Goal: Transaction & Acquisition: Purchase product/service

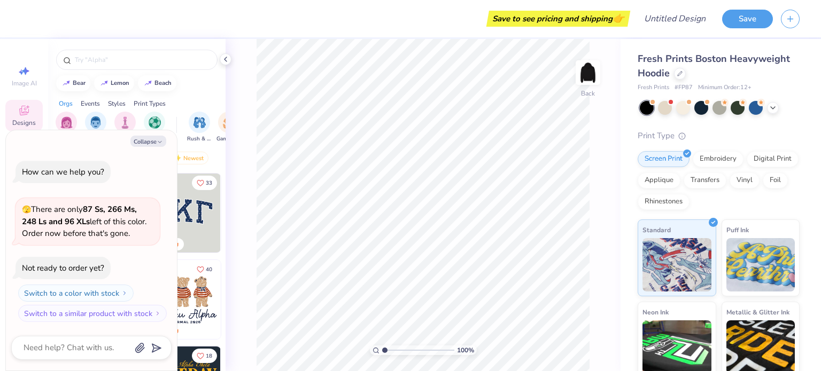
scroll to position [10, 0]
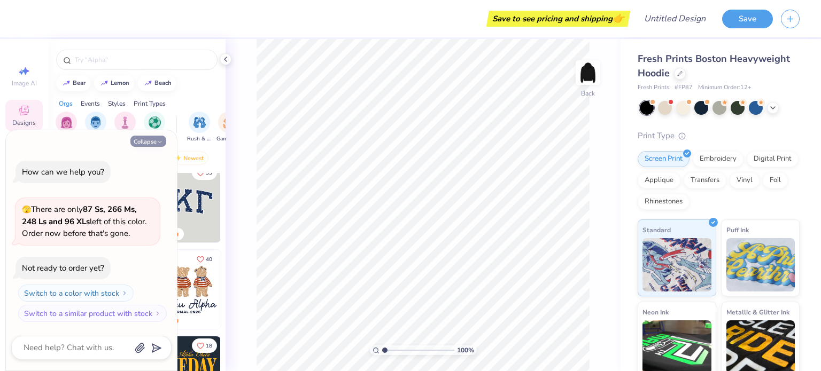
click at [145, 142] on button "Collapse" at bounding box center [148, 141] width 36 height 11
type textarea "x"
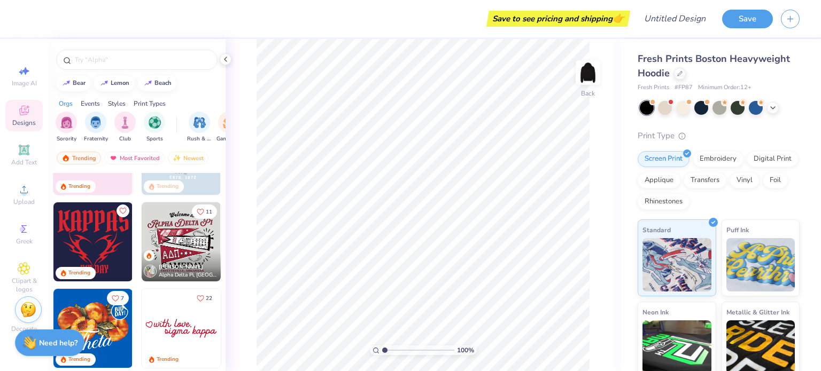
scroll to position [316, 0]
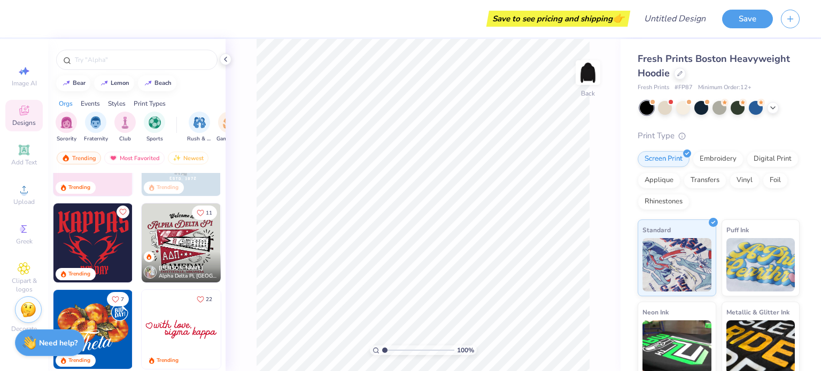
click at [168, 324] on img at bounding box center [181, 329] width 79 height 79
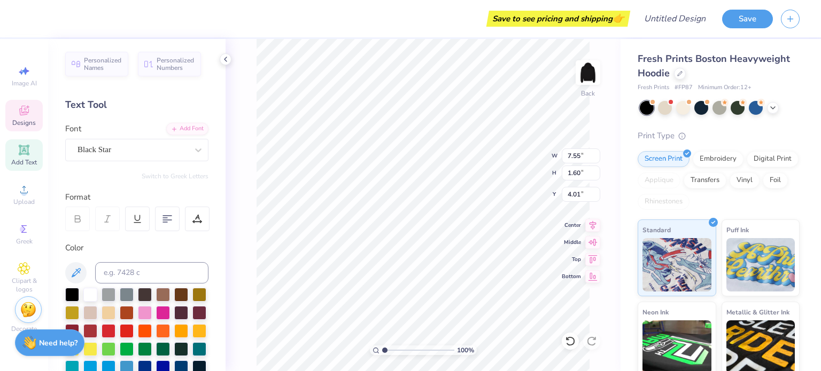
scroll to position [9, 1]
type textarea "sigma omega nu"
type input "4.30"
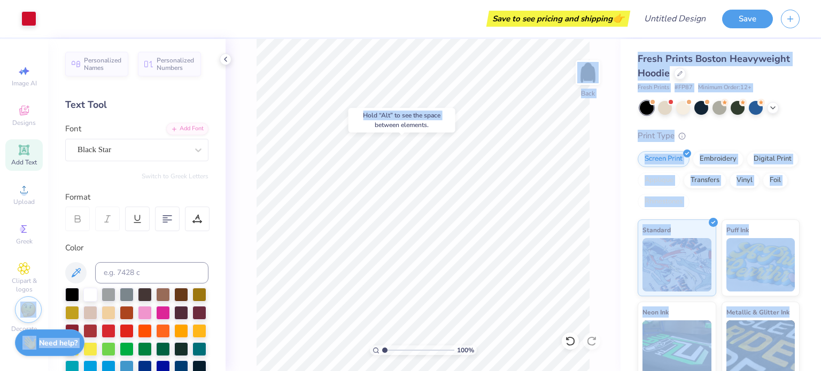
click at [471, 169] on body "Art colors Save to see pricing and shipping 👉 Design Title Save Image AI Design…" at bounding box center [410, 185] width 821 height 371
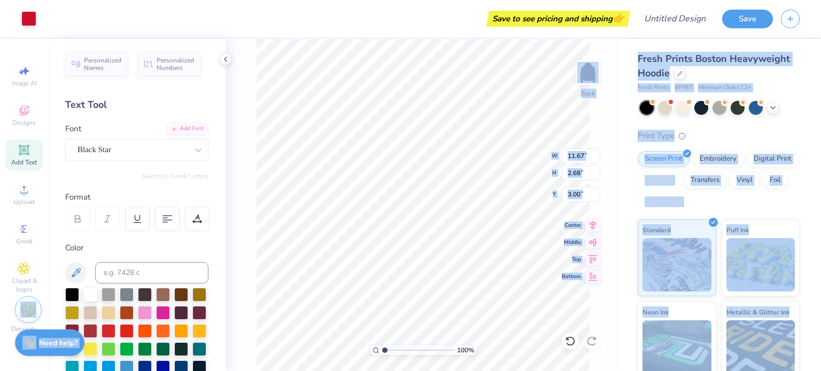
type input "4.72"
type input "6.06"
type input "4.46"
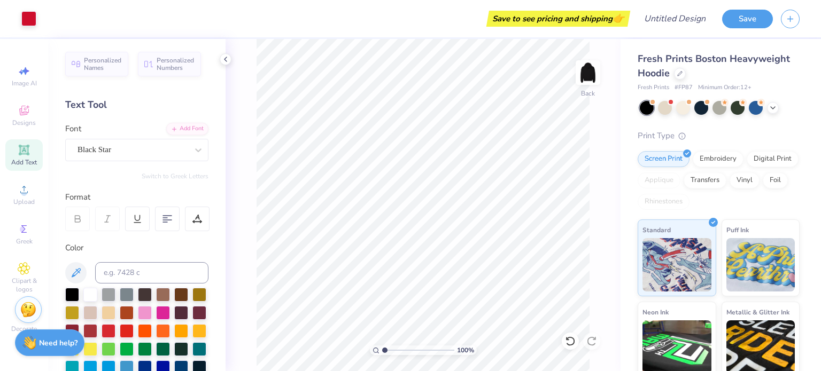
click at [237, 210] on div "100 % Back" at bounding box center [423, 205] width 395 height 332
click at [577, 76] on img at bounding box center [588, 72] width 43 height 43
click at [32, 114] on div "Designs" at bounding box center [23, 116] width 37 height 32
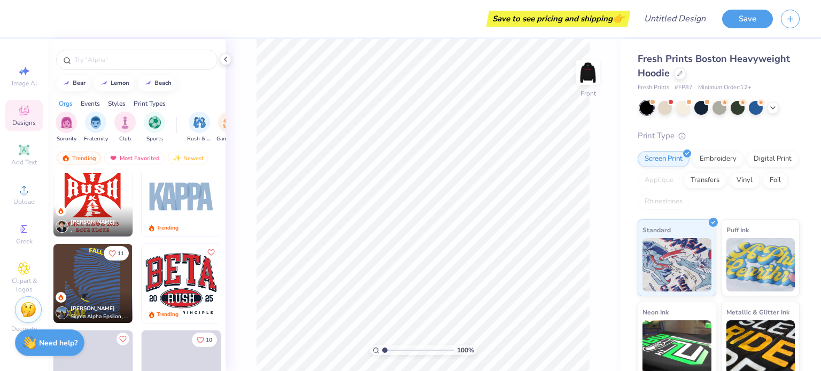
scroll to position [2009, 0]
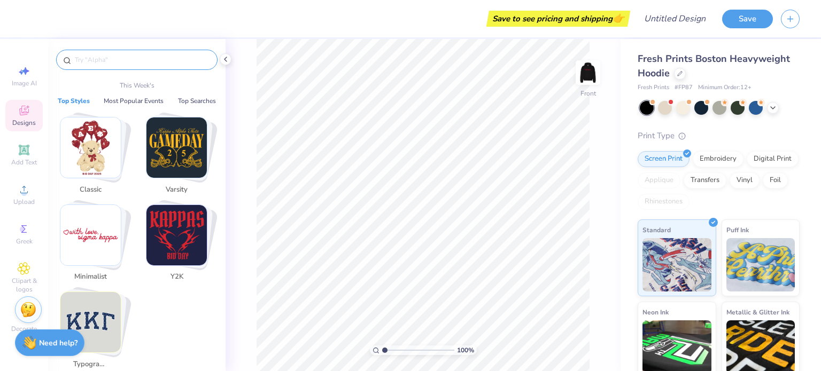
click at [151, 57] on input "text" at bounding box center [142, 60] width 137 height 11
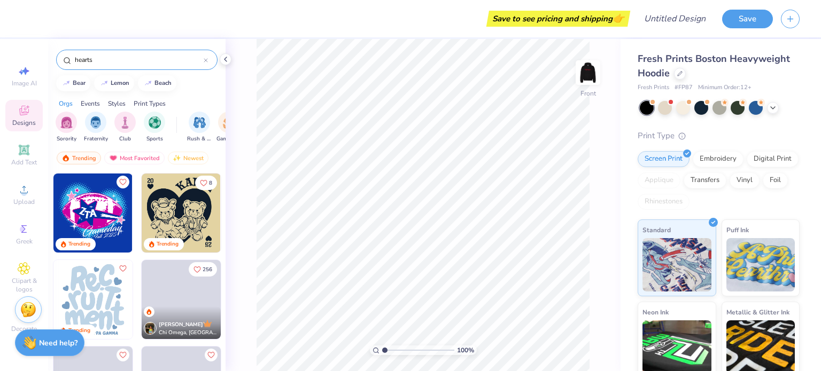
type input "hearts"
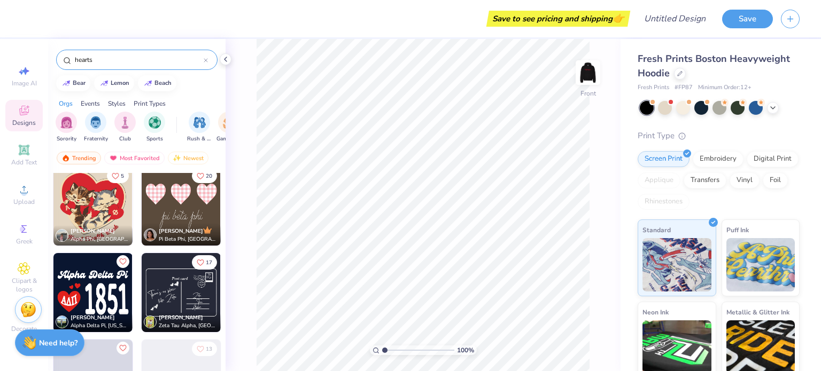
scroll to position [3199, 0]
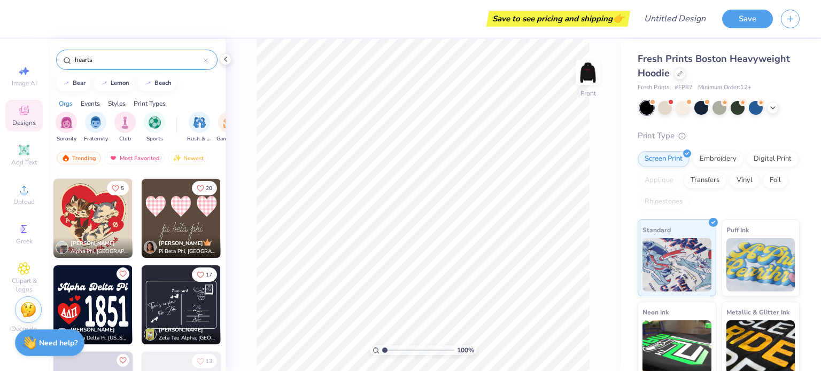
click at [112, 209] on img at bounding box center [92, 218] width 79 height 79
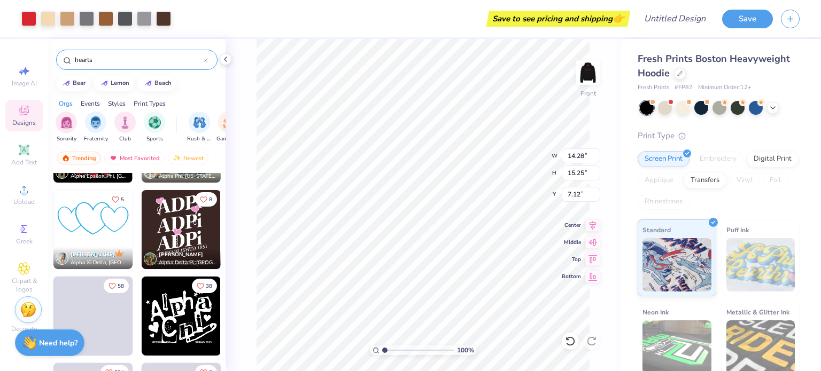
scroll to position [4239, 0]
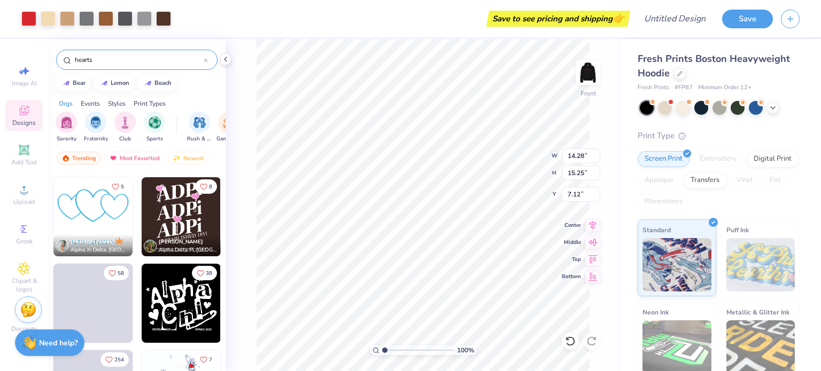
click at [165, 210] on img at bounding box center [181, 216] width 79 height 79
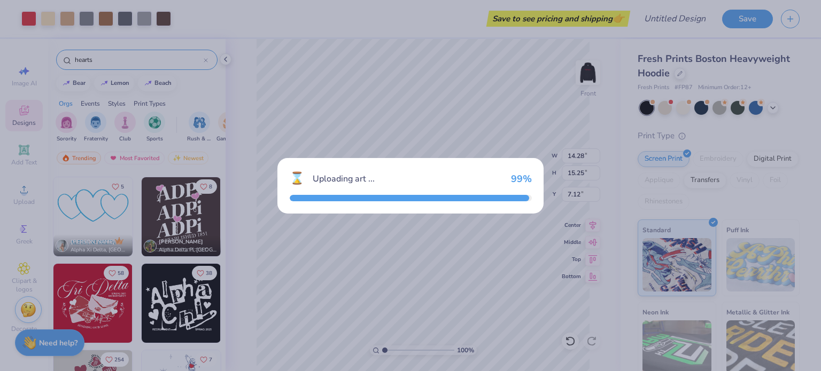
type input "11.80"
type input "15.49"
type input "7.01"
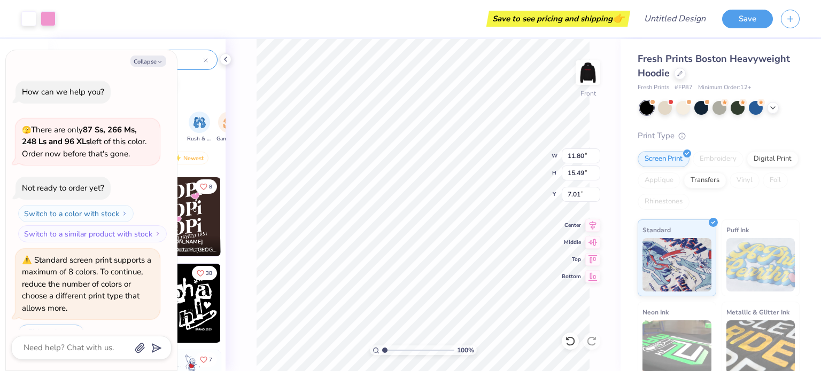
scroll to position [26, 0]
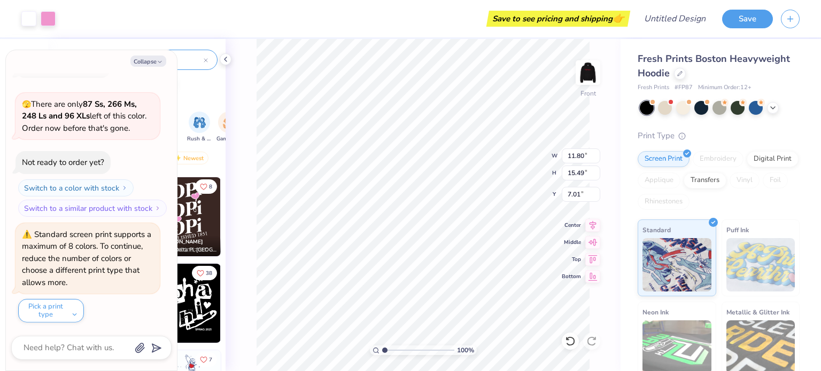
type textarea "x"
type input "14.28"
type input "15.25"
type input "7.12"
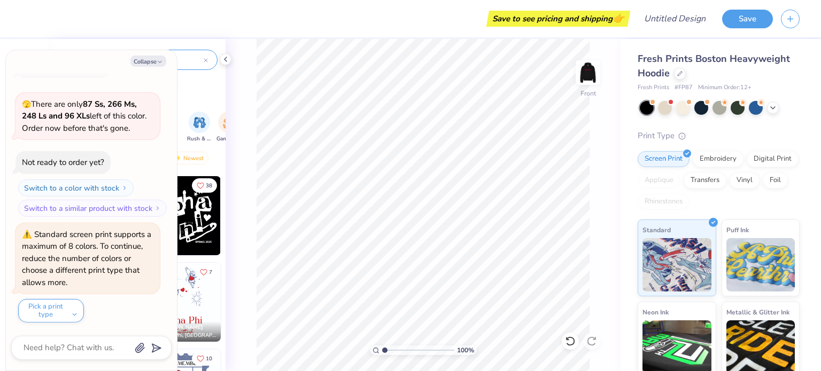
scroll to position [4328, 0]
click at [42, 319] on button "Pick a print type" at bounding box center [51, 311] width 66 height 24
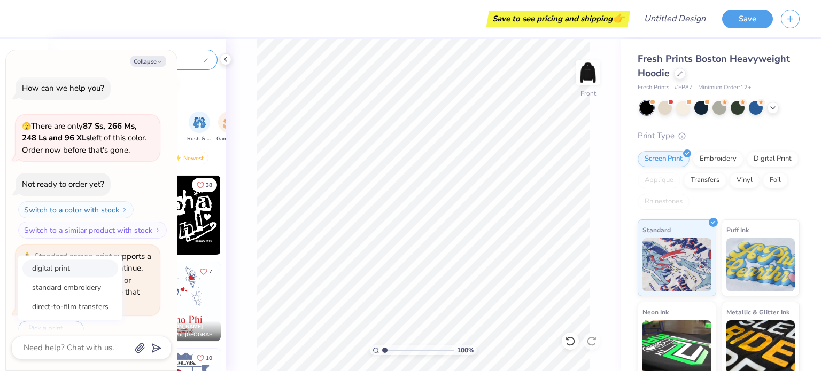
scroll to position [3, 0]
click at [138, 250] on div "Standard screen print supports a maximum of 8 colors. To continue, reduce the n…" at bounding box center [88, 281] width 144 height 71
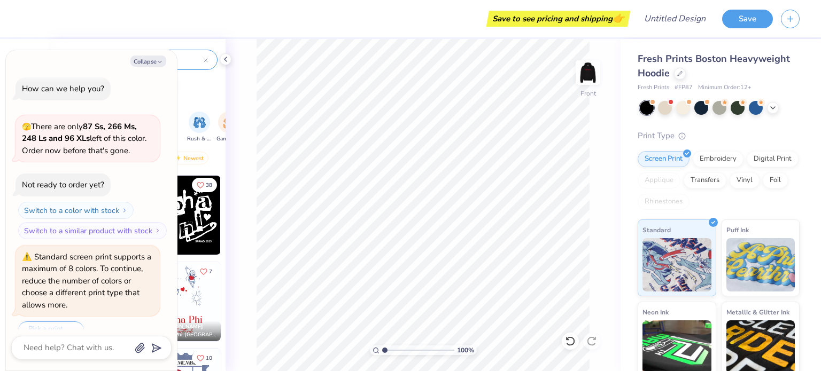
scroll to position [26, 0]
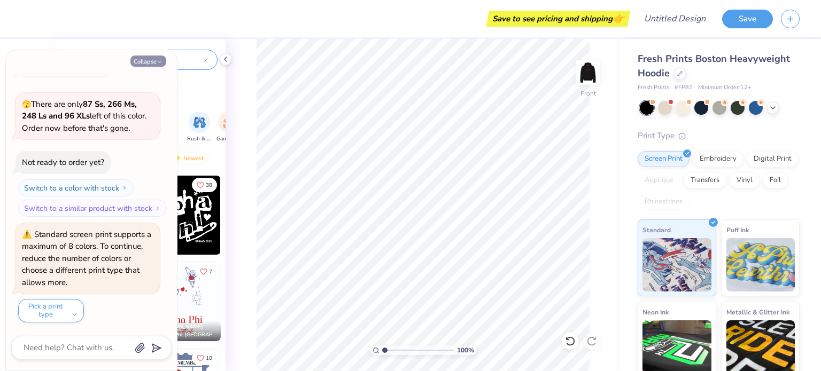
click at [156, 59] on button "Collapse" at bounding box center [148, 61] width 36 height 11
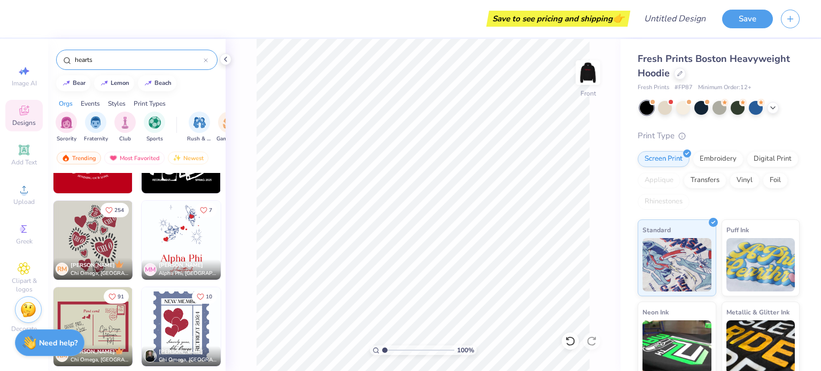
scroll to position [4390, 0]
click at [57, 340] on strong "Need help?" at bounding box center [58, 342] width 38 height 10
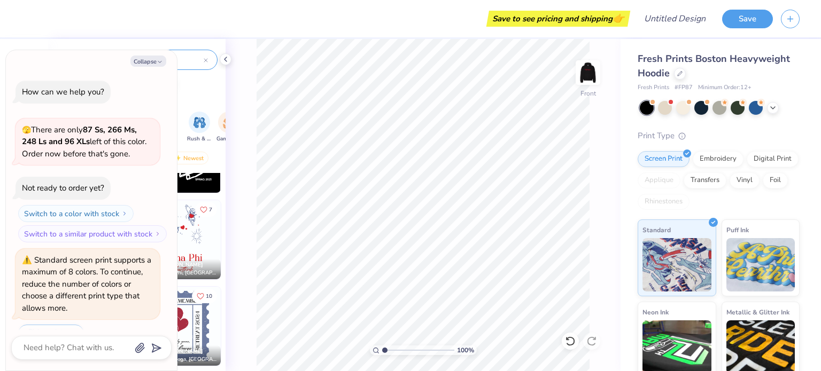
scroll to position [26, 0]
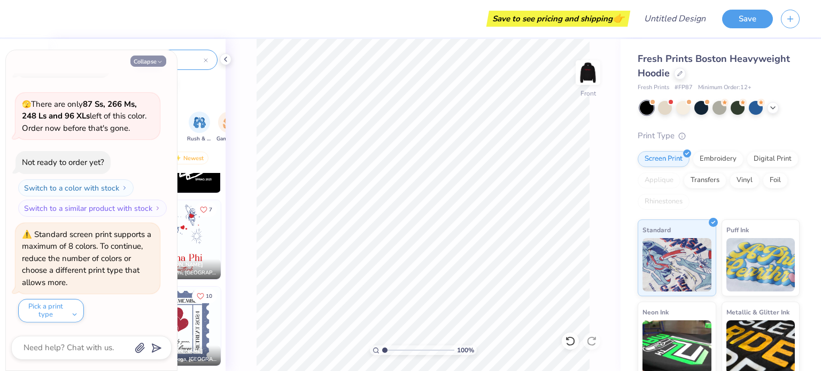
click at [146, 58] on button "Collapse" at bounding box center [148, 61] width 36 height 11
type textarea "x"
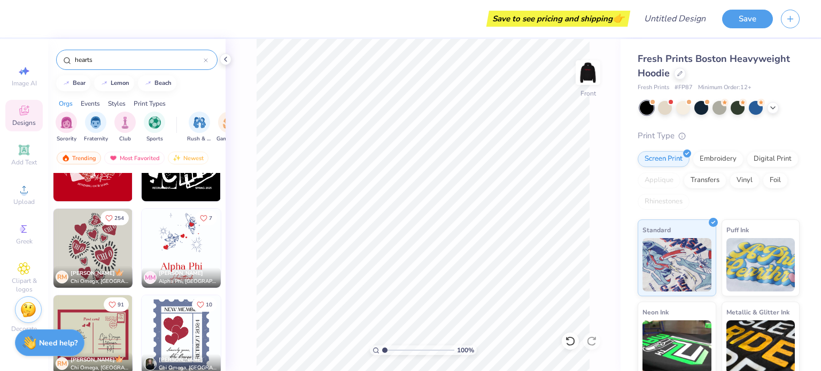
scroll to position [4381, 0]
click at [100, 246] on img at bounding box center [92, 248] width 79 height 79
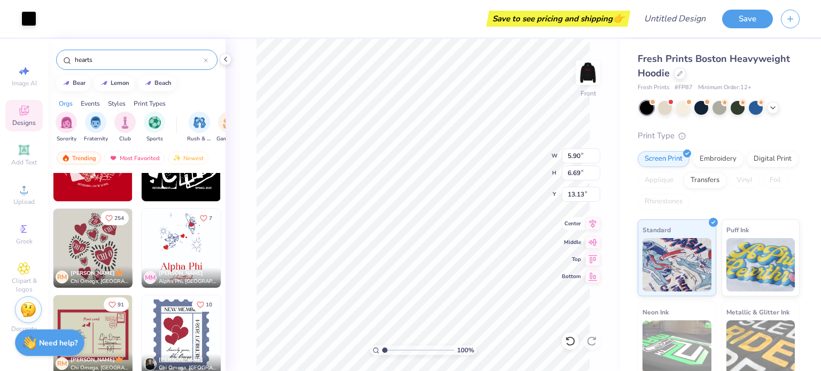
click at [591, 227] on icon at bounding box center [592, 224] width 15 height 13
click at [566, 344] on icon at bounding box center [570, 341] width 11 height 11
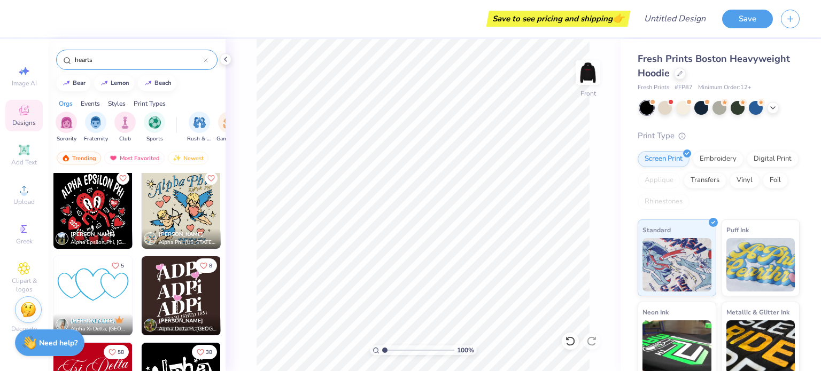
scroll to position [4156, 0]
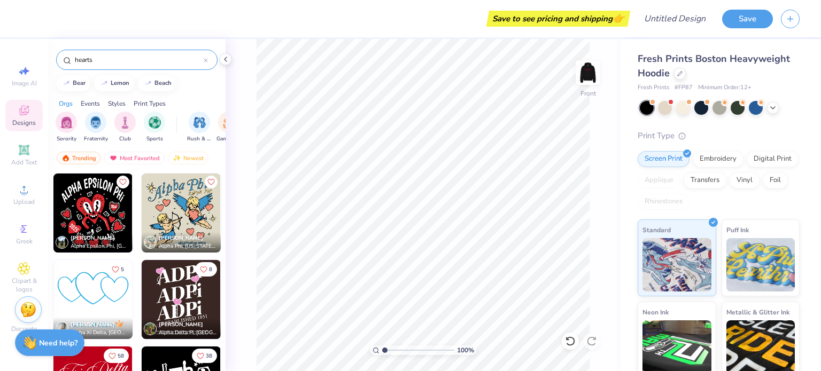
click at [196, 306] on img at bounding box center [181, 299] width 79 height 79
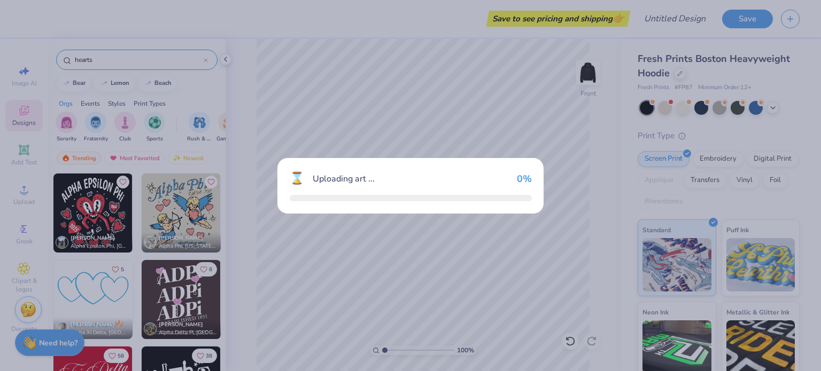
click at [196, 306] on div "⌛ Uploading art ... 0 %" at bounding box center [410, 185] width 821 height 371
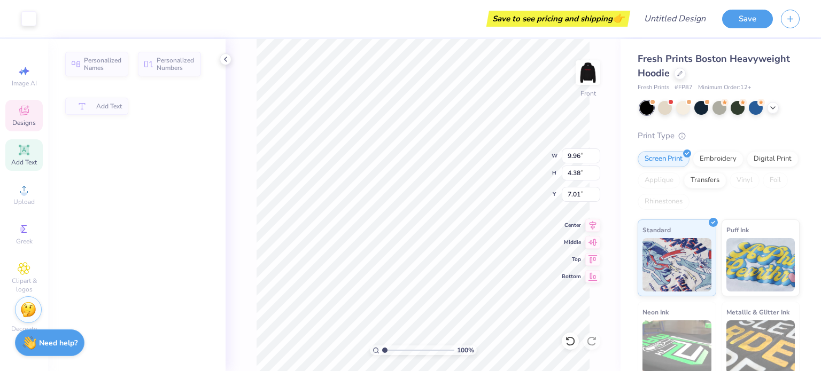
type input "9.96"
type input "4.38"
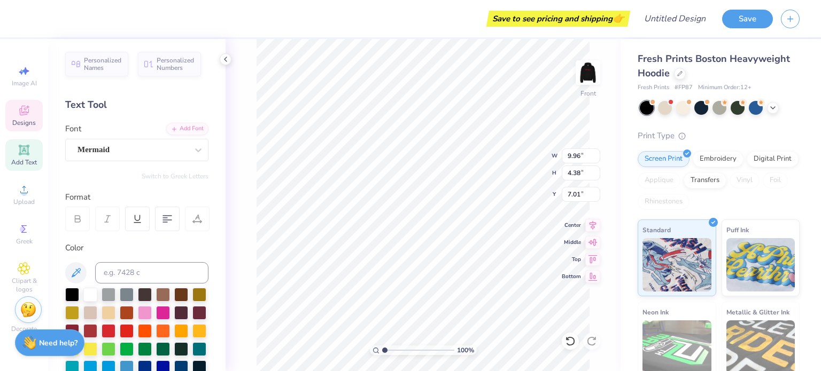
scroll to position [9, 2]
type textarea "[PERSON_NAME]"
click at [571, 339] on icon at bounding box center [570, 341] width 11 height 11
type input "11.29"
type input "0.34"
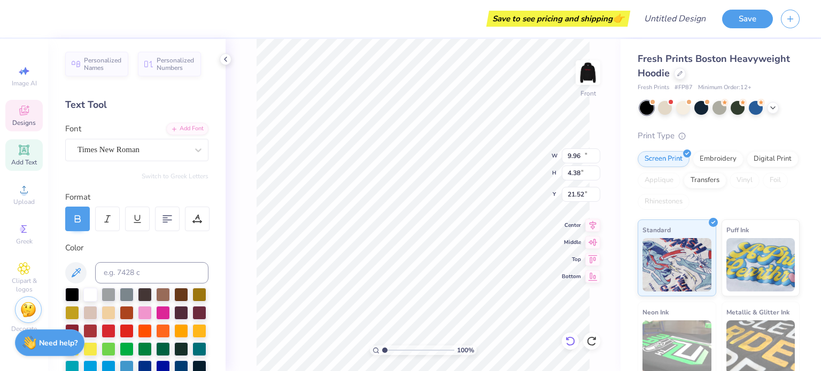
type input "21.52"
type input "11.80"
type input "0.97"
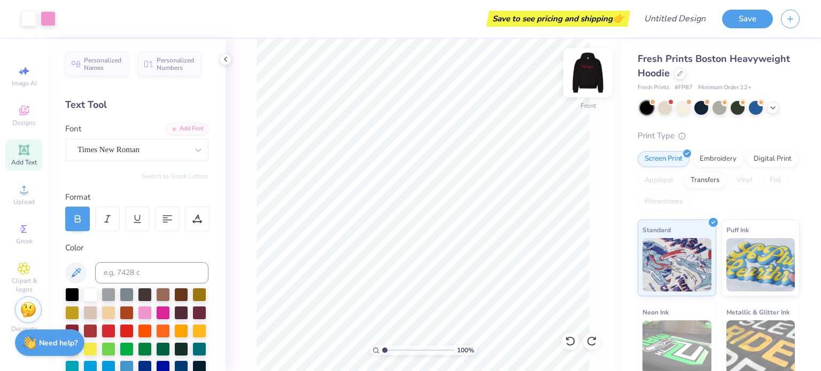
click at [597, 73] on img at bounding box center [588, 72] width 43 height 43
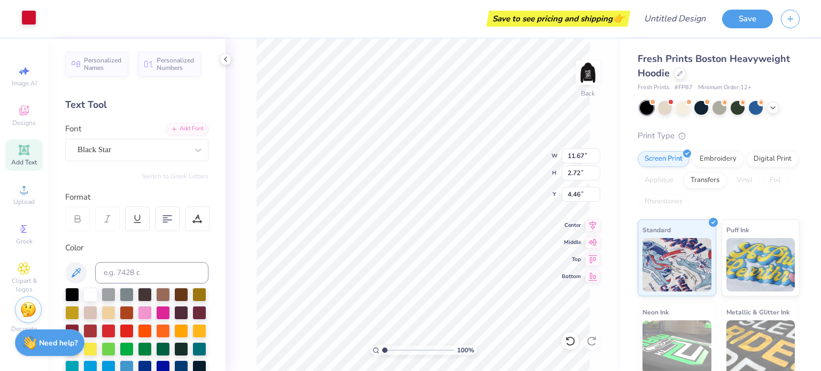
click at [33, 19] on div at bounding box center [28, 17] width 15 height 15
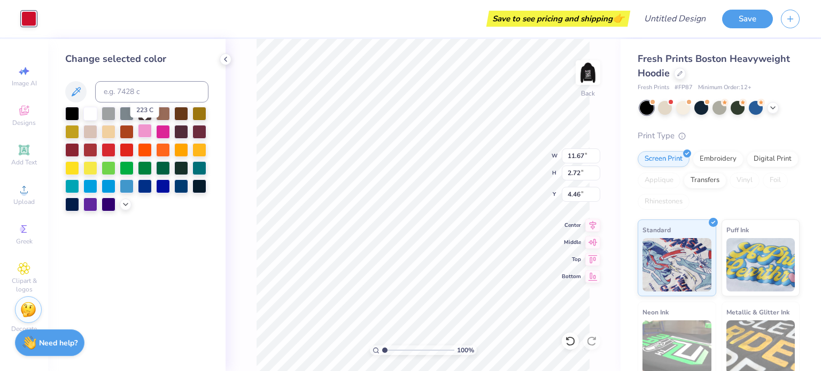
click at [143, 131] on div at bounding box center [145, 131] width 14 height 14
click at [256, 184] on div "100 % Back W 11.67 11.67 " H 2.72 2.72 " Y 4.46 4.46 " Center Middle Top Bottom" at bounding box center [423, 205] width 395 height 332
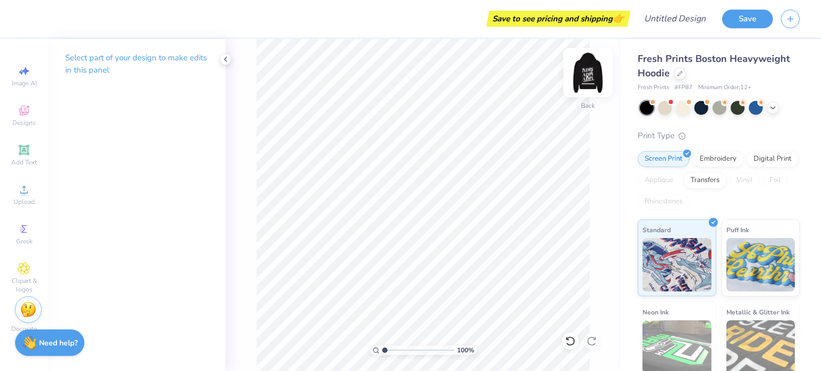
click at [581, 73] on img at bounding box center [588, 72] width 43 height 43
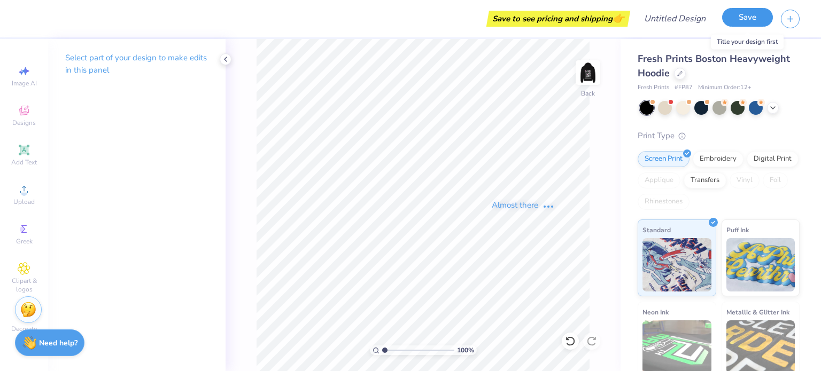
click at [746, 19] on button "Save" at bounding box center [747, 17] width 51 height 19
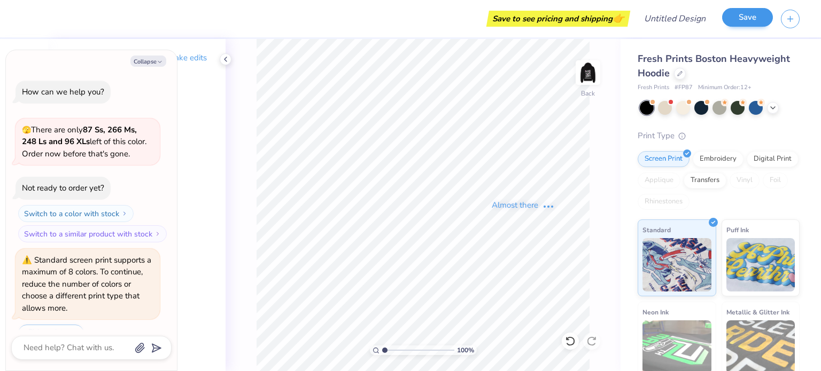
scroll to position [55, 0]
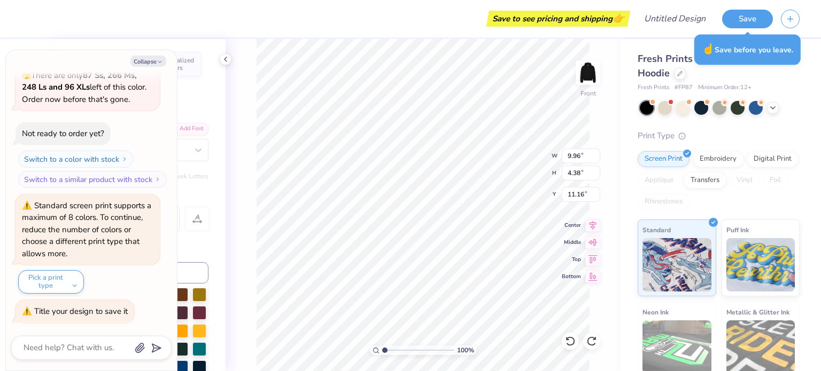
type textarea "x"
type input "10.99"
type textarea "x"
type textarea "S"
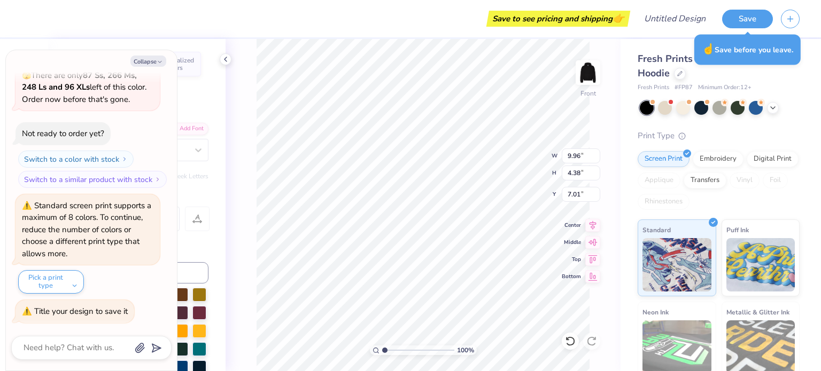
type textarea "x"
type textarea "SO"
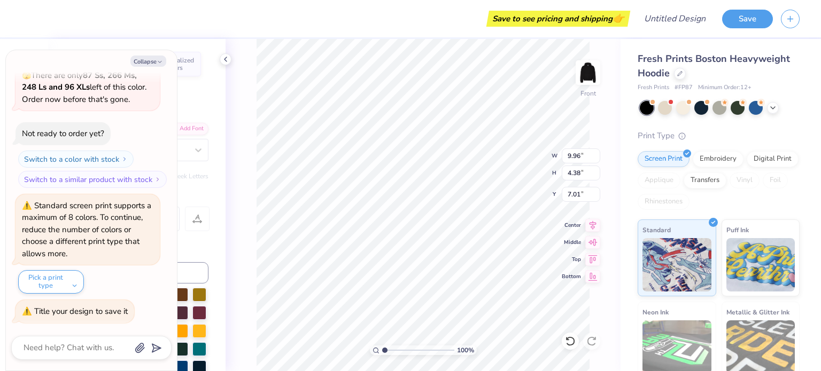
type textarea "x"
type textarea "SOM"
type textarea "x"
type textarea "SO"
type textarea "x"
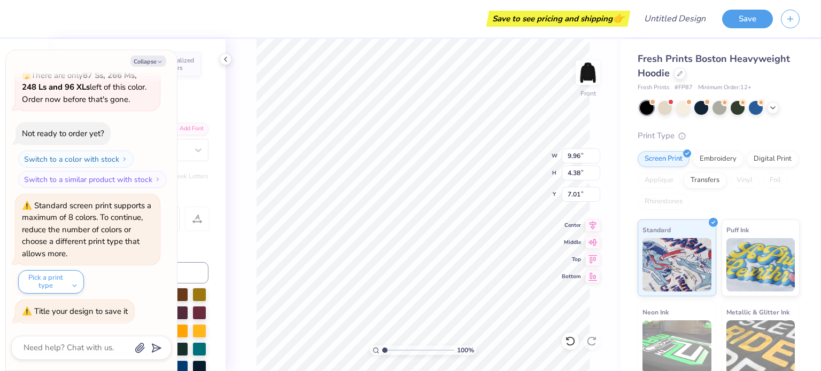
type textarea "SO"
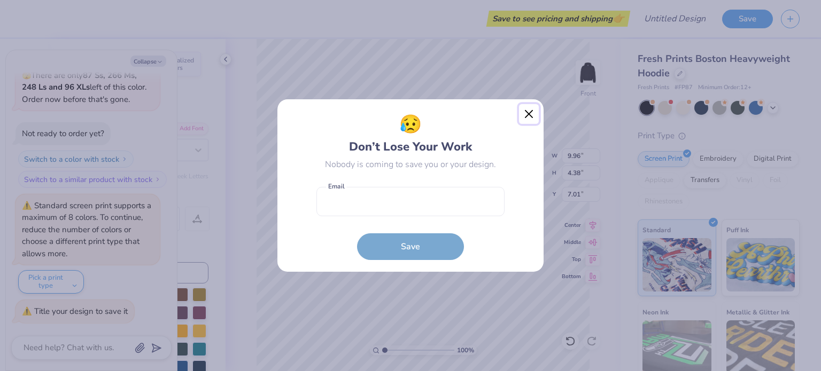
click at [521, 111] on button "Close" at bounding box center [529, 114] width 20 height 20
click at [521, 117] on div "😥 Don’t Lose Your Work Nobody is coming to save you or your design. Email is a …" at bounding box center [410, 185] width 821 height 371
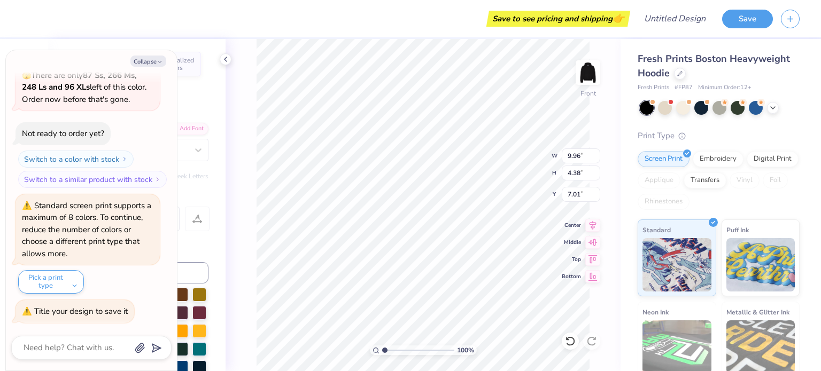
type textarea "x"
type input "9.92"
type input "4.12"
type input "7.26"
type textarea "x"
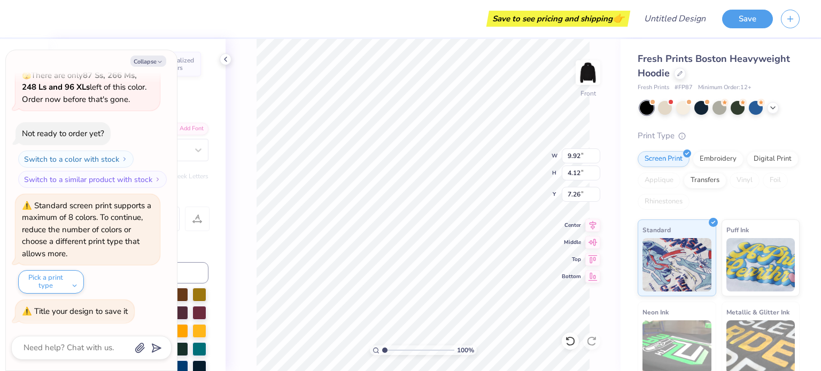
type textarea "SOM"
type textarea "x"
type textarea "SOMM"
type textarea "x"
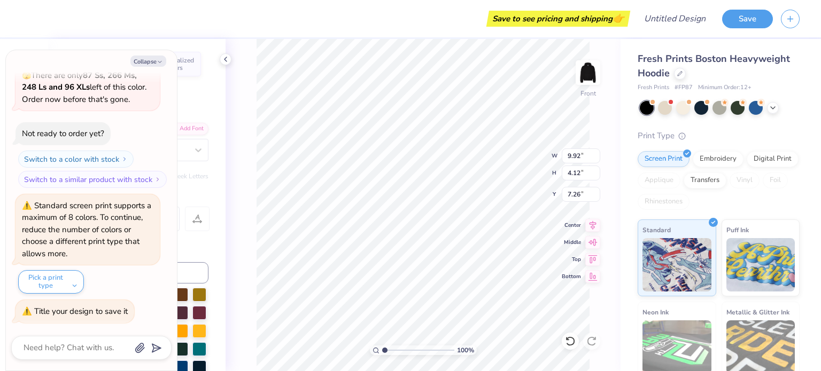
type textarea "SOM"
type textarea "x"
type textarea "SO"
type textarea "x"
type textarea "S"
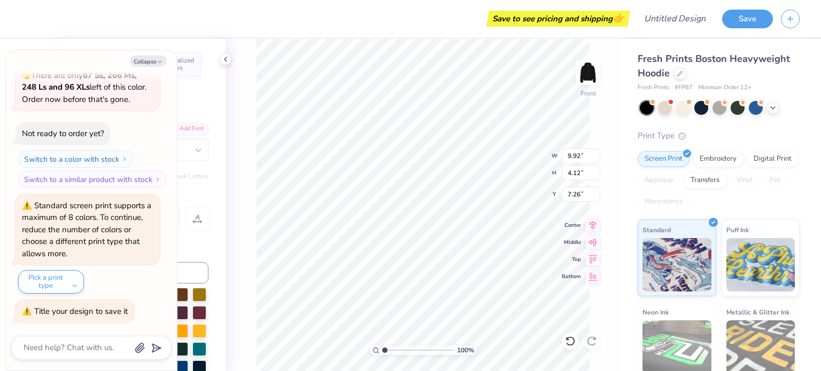
scroll to position [9, 1]
type textarea "x"
type textarea "SO"
type textarea "x"
type textarea "SON"
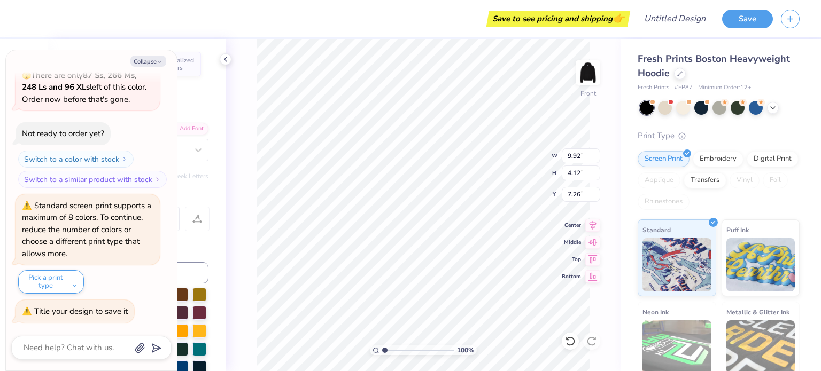
scroll to position [9, 2]
type textarea "x"
type input "9.96"
type input "4.38"
type input "10.99"
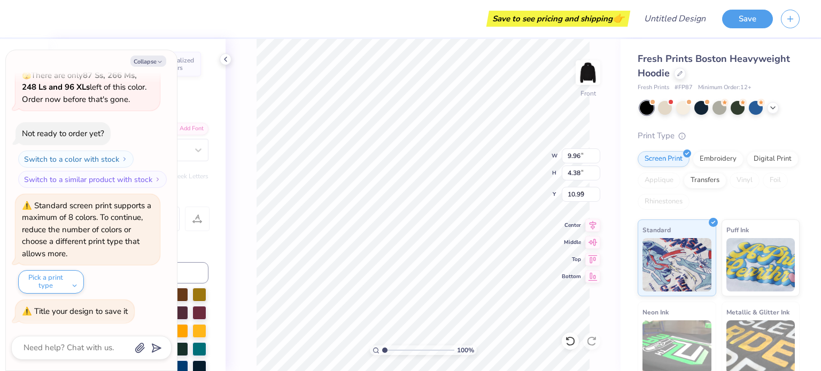
type textarea "x"
type input "9.89"
type input "4.41"
type input "7.00"
type textarea "x"
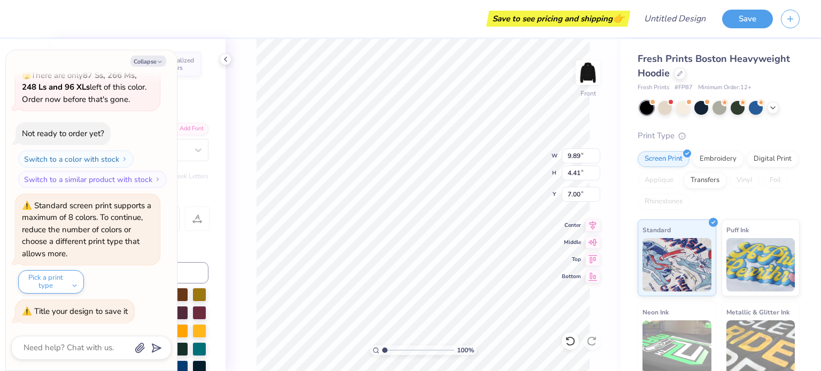
type textarea "[PERSON_NAME]"
type textarea "x"
type input "9.96"
type input "4.38"
type input "10.99"
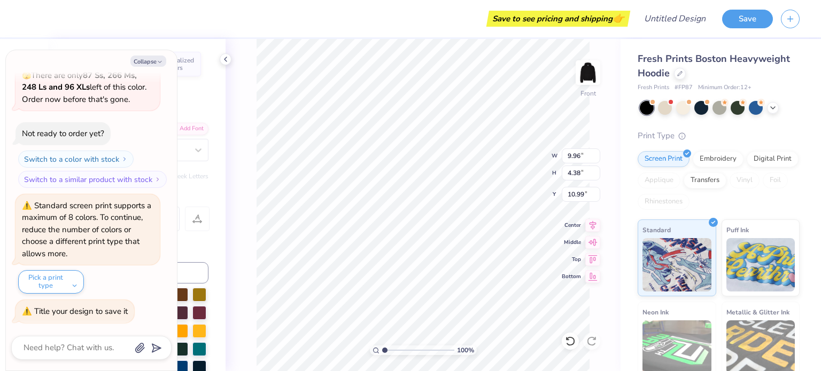
scroll to position [9, 1]
type textarea "x"
type textarea "SON"
type textarea "x"
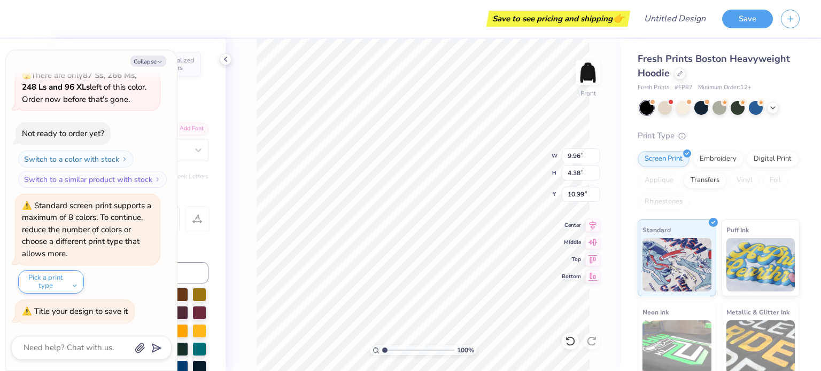
type textarea "[PERSON_NAME]"
type textarea "x"
type input "15.01"
type textarea "x"
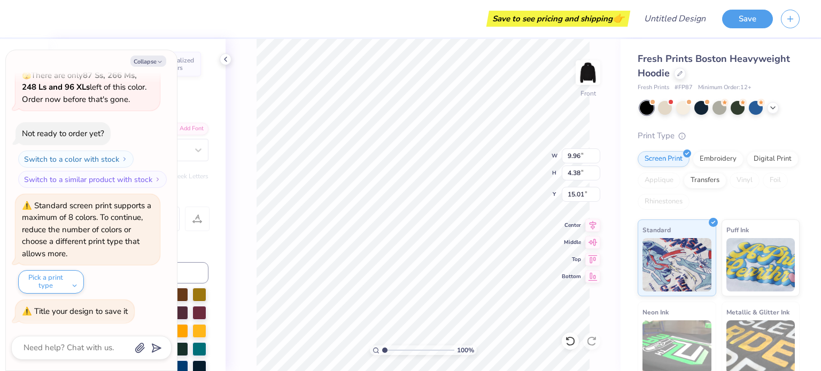
type textarea "SON"
type textarea "x"
type textarea "[PERSON_NAME]"
type textarea "x"
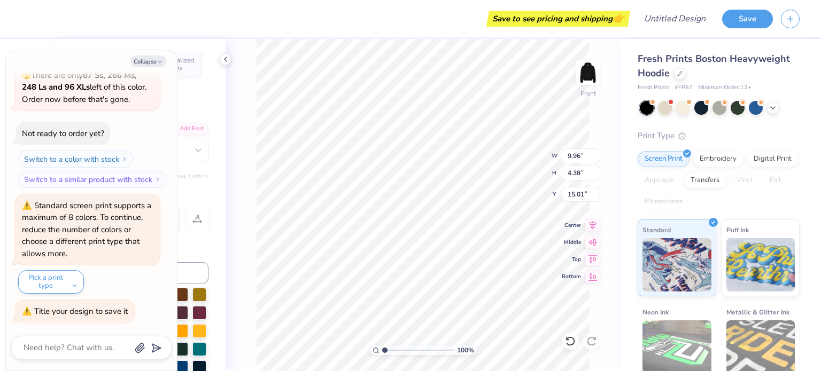
type input "10.02"
type input "2.45"
type input "18.00"
type textarea "x"
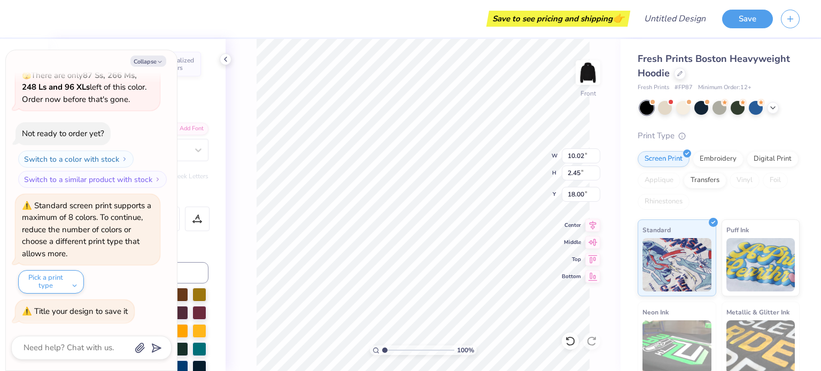
type textarea "ESTABLISHED 1"
type textarea "x"
type textarea "ESTABLISHED 19"
type textarea "x"
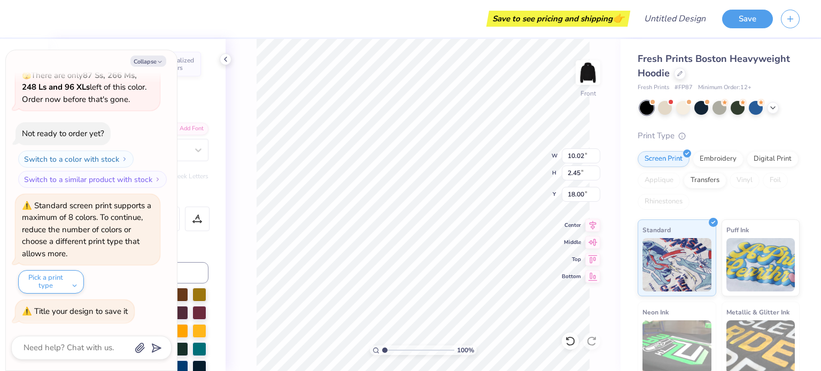
type textarea "ESTABLISHED 199"
type textarea "x"
type textarea "ESTABLISHED 1996"
type textarea "x"
type textarea "ESTABLISHED 1996"
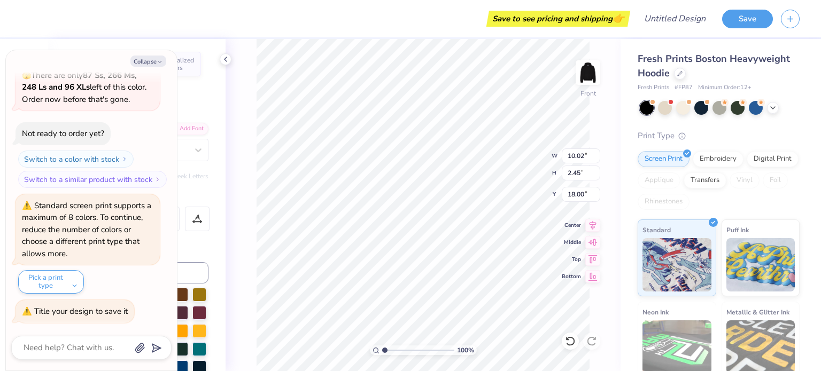
scroll to position [9, 1]
type textarea "x"
type textarea "ESTABLISHED 1996"
click at [433, 32] on div "Save to see pricing and shipping 👉" at bounding box center [328, 18] width 598 height 37
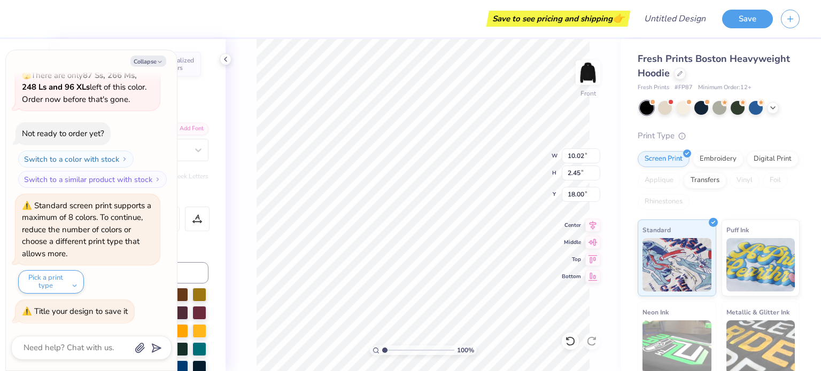
type textarea "x"
type input "10.08"
type input "2.50"
type input "17.95"
type textarea "x"
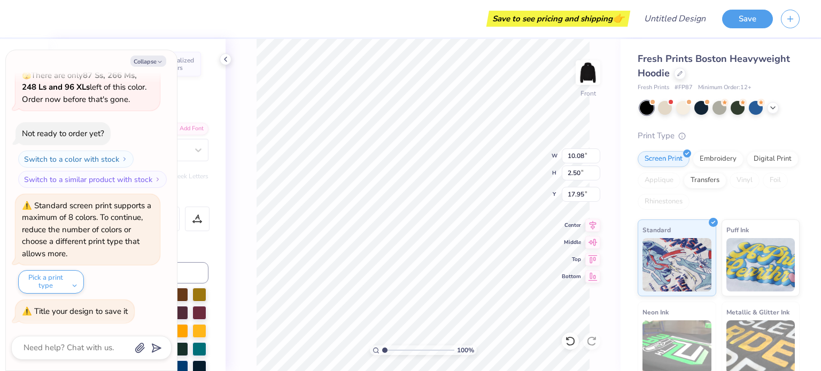
type input "17.99"
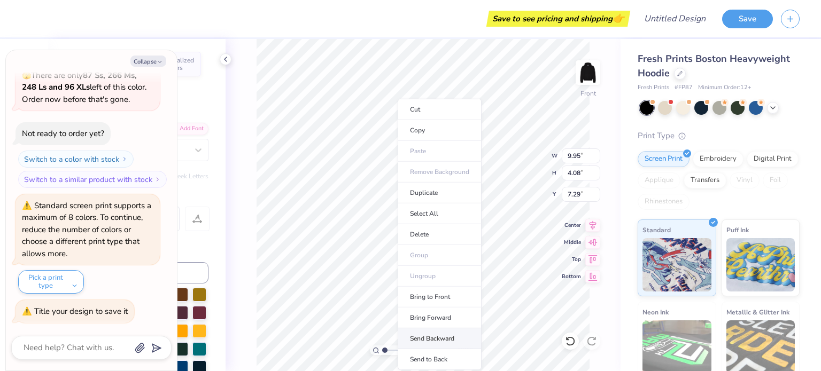
click at [431, 337] on li "Send Backward" at bounding box center [440, 339] width 84 height 21
click at [432, 353] on li "Send to Back" at bounding box center [446, 360] width 84 height 21
type textarea "x"
type input "1.73"
type input "1.72"
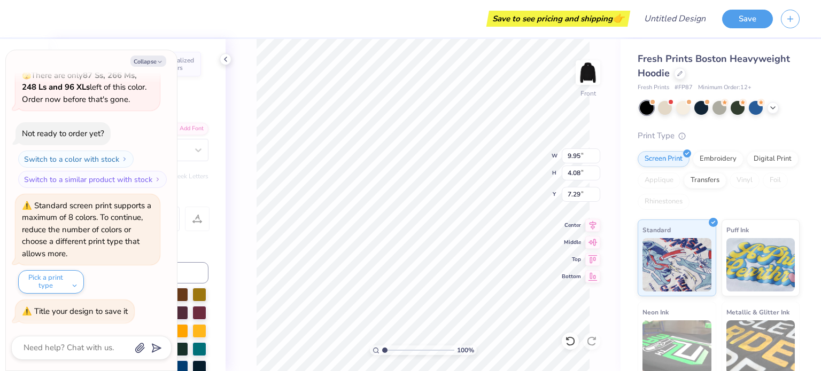
type input "7.75"
type textarea "x"
type input "7.71"
type textarea "x"
type input "1.80"
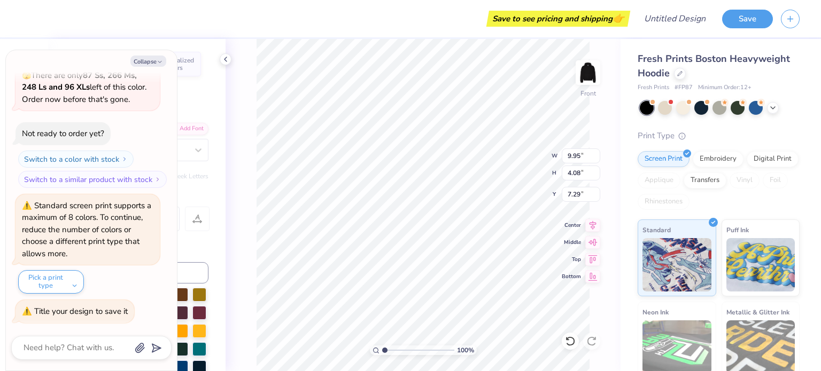
type input "1.79"
type input "7.71"
type textarea "x"
type input "7.63"
type textarea "x"
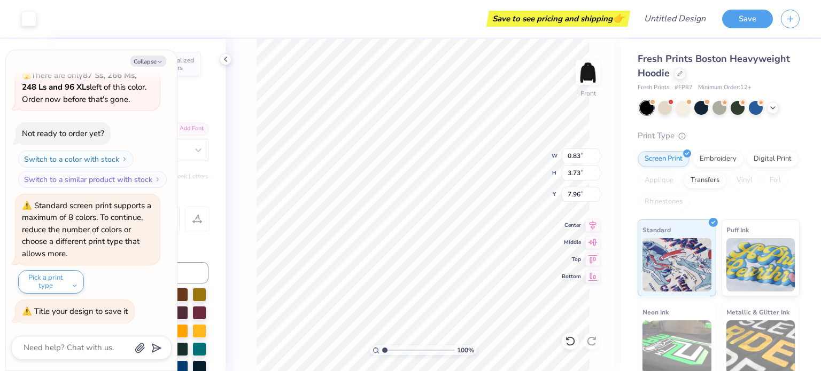
type input "9.95"
type input "4.08"
type input "7.29"
click at [431, 295] on li "Bring to Front" at bounding box center [442, 297] width 84 height 21
click at [256, 180] on div "100 % Front W 9.95 9.95 " H 4.08 4.08 " Y 7.29 7.29 " Center Middle Top Bottom" at bounding box center [423, 205] width 395 height 332
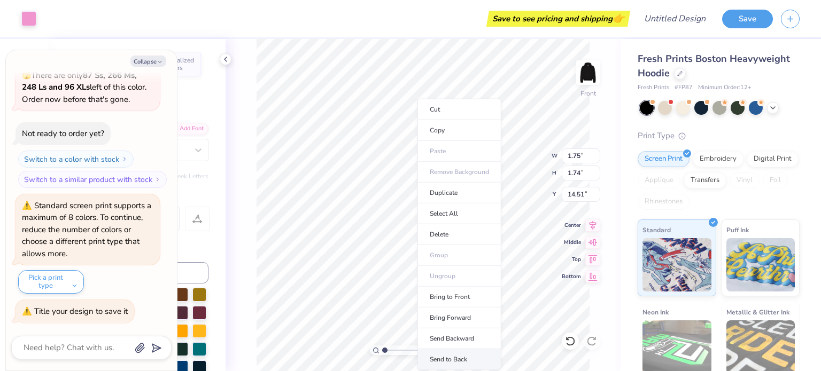
click at [451, 361] on li "Send to Back" at bounding box center [459, 360] width 84 height 21
click at [450, 299] on li "Bring to Front" at bounding box center [462, 297] width 84 height 21
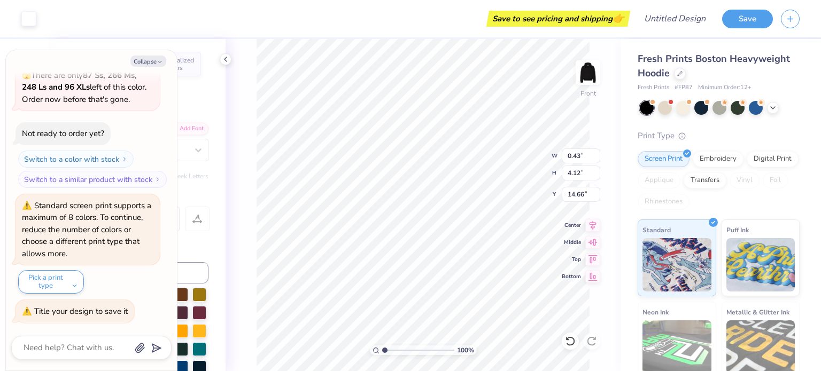
type textarea "x"
type input "9.95"
type input "4.08"
type input "15.29"
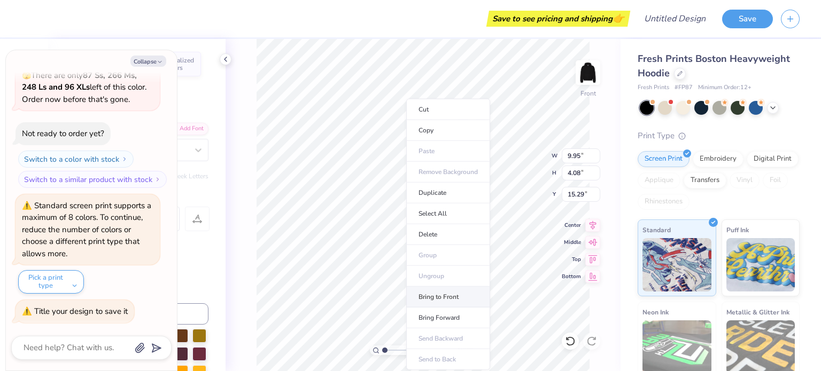
click at [432, 300] on li "Bring to Front" at bounding box center [448, 297] width 84 height 21
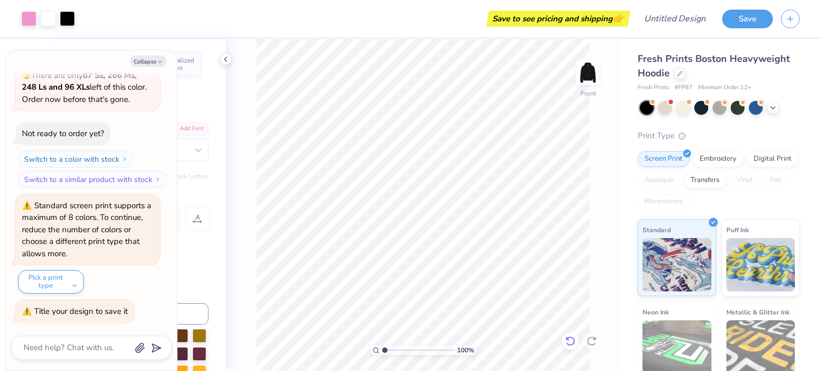
click at [565, 339] on icon at bounding box center [570, 341] width 11 height 11
click at [597, 337] on div at bounding box center [591, 341] width 17 height 17
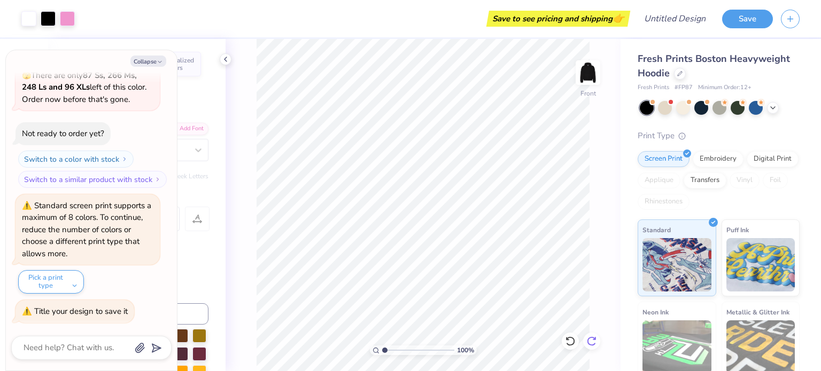
type textarea "x"
click at [671, 21] on input "Design Title" at bounding box center [688, 18] width 52 height 21
type input "f"
type textarea "x"
type input "fo"
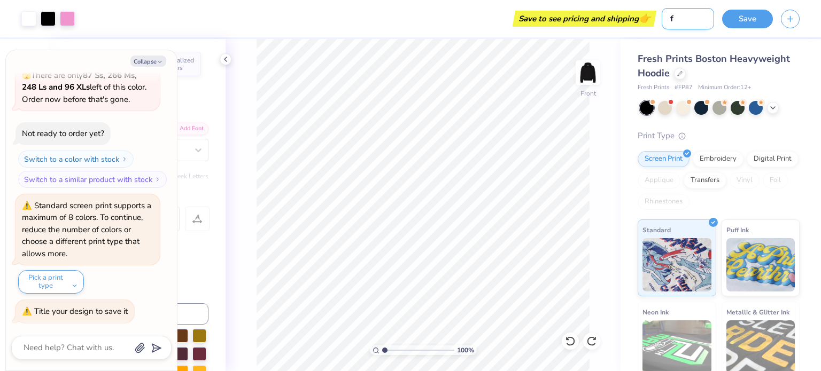
type textarea "x"
type input "for"
type textarea "x"
type input "for"
type textarea "x"
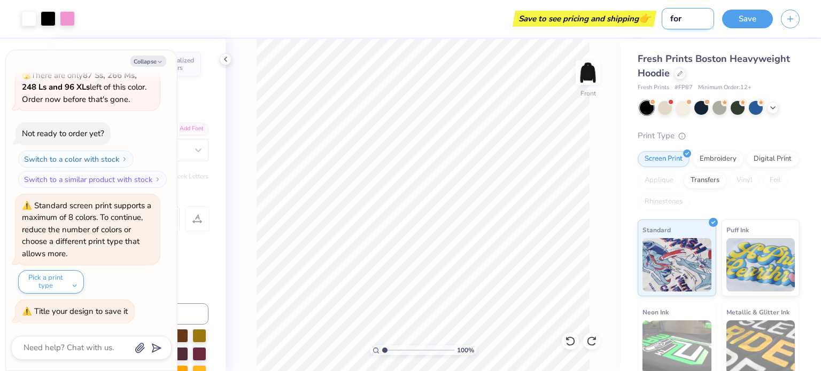
type input "for m"
type textarea "x"
type input "for mu"
type textarea "x"
type input "for mu"
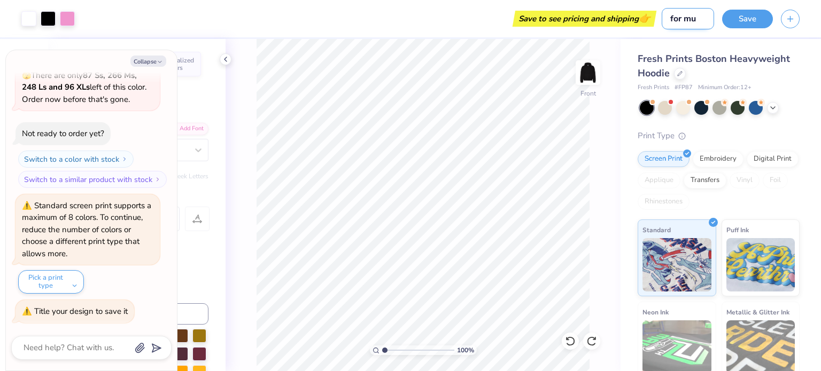
type textarea "x"
type input "for mu"
type textarea "x"
type input "for mu"
type textarea "x"
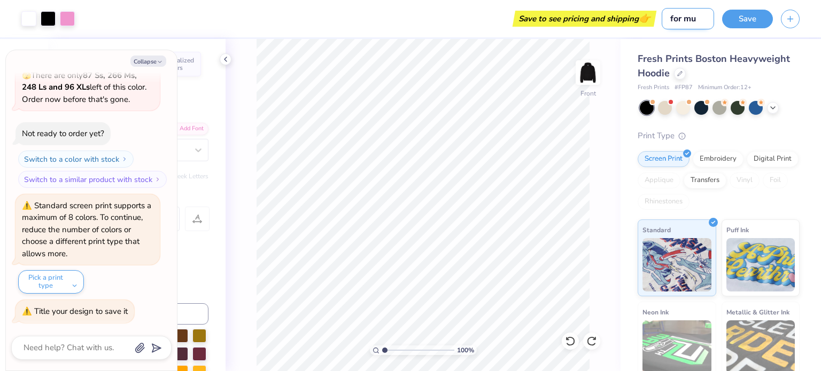
type input "for mu l"
type textarea "x"
type input "for [PERSON_NAME]"
type textarea "x"
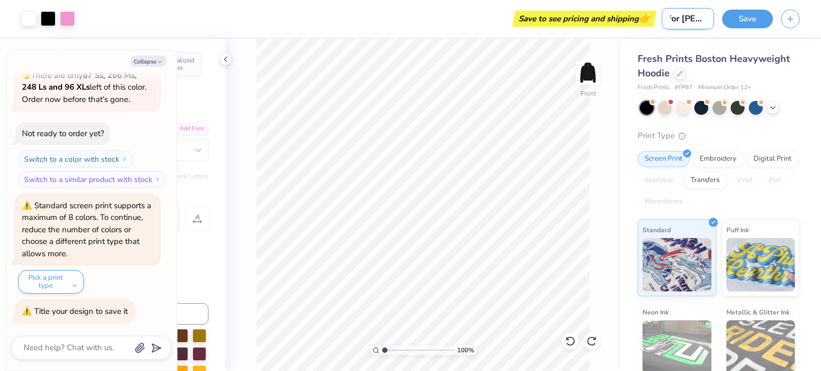
type input "for mu l"
type textarea "x"
type input "for mu"
type textarea "x"
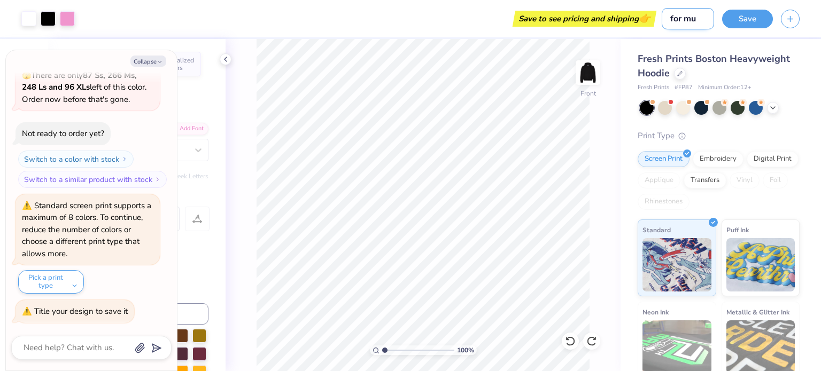
type input "for mu"
type textarea "x"
type input "for mu"
type textarea "x"
type input "for mu"
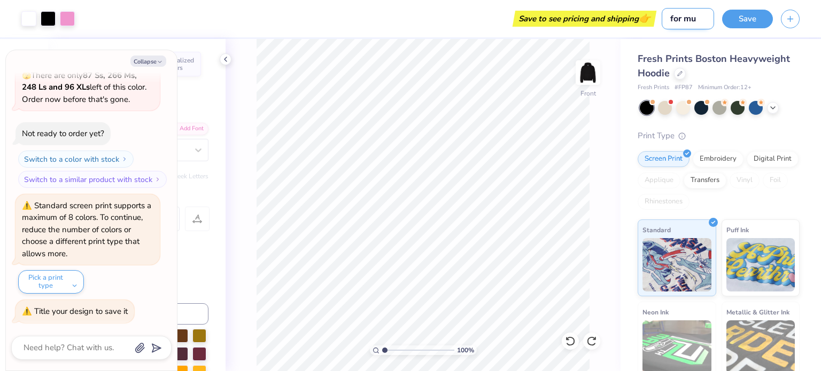
type textarea "x"
type input "for m"
type textarea "x"
type input "for my"
type textarea "x"
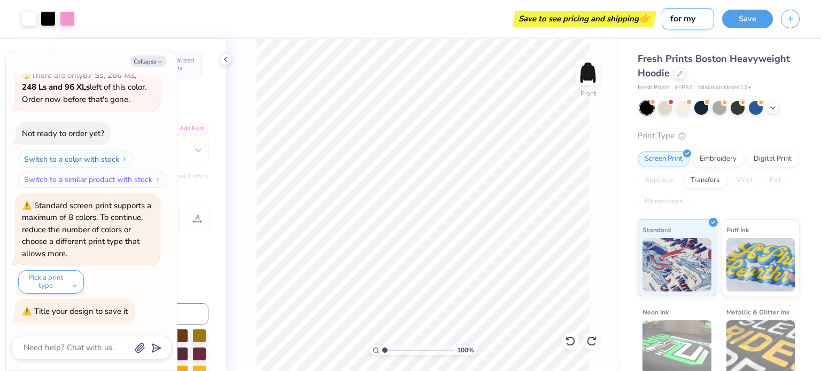
type input "for my"
type textarea "x"
type input "for my l"
type textarea "x"
type input "for my li"
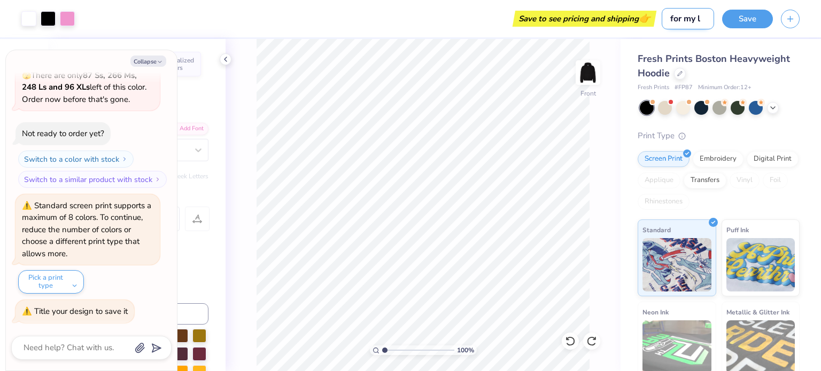
type textarea "x"
type input "for my lit"
type textarea "x"
type input "for my litt"
type textarea "x"
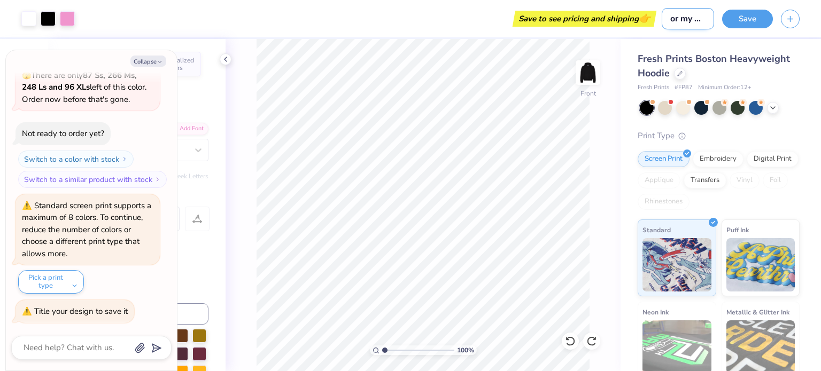
type input "for my littl"
type textarea "x"
type input "for my little"
type textarea "x"
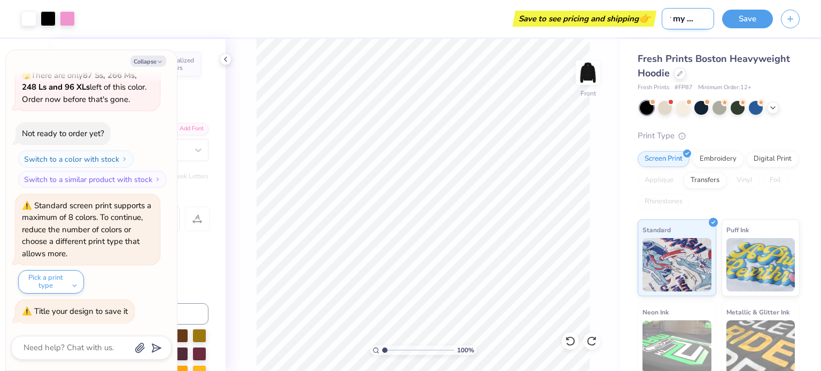
type input "for my little"
click at [749, 18] on button "Save" at bounding box center [747, 17] width 51 height 19
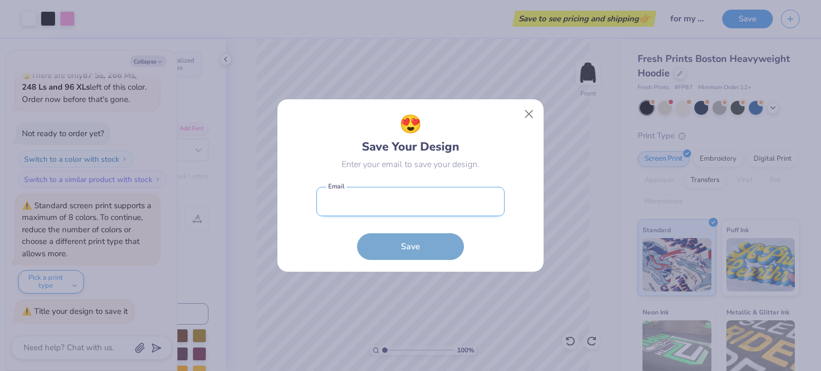
click at [425, 212] on input "email" at bounding box center [410, 201] width 188 height 29
type input "[EMAIL_ADDRESS][DOMAIN_NAME]"
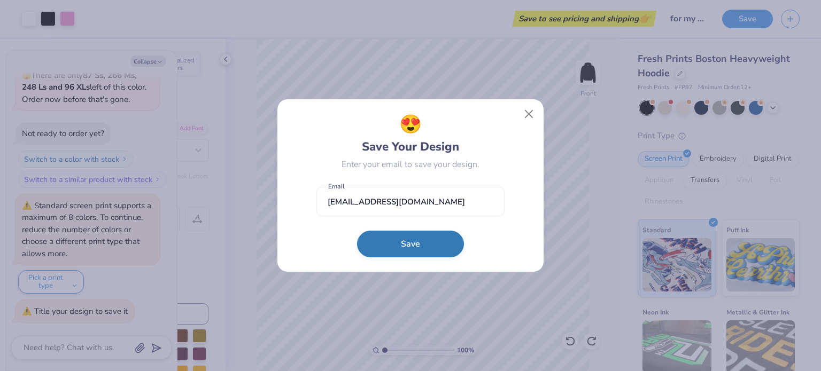
click at [417, 243] on button "Save" at bounding box center [410, 244] width 107 height 27
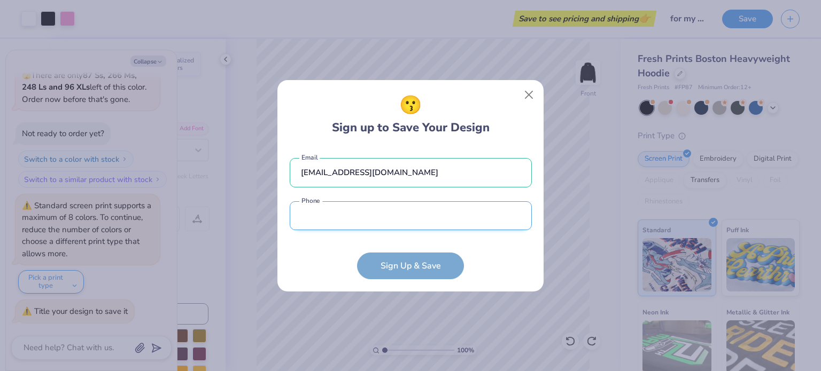
click at [398, 215] on input "tel" at bounding box center [411, 216] width 242 height 29
type input "[PHONE_NUMBER]"
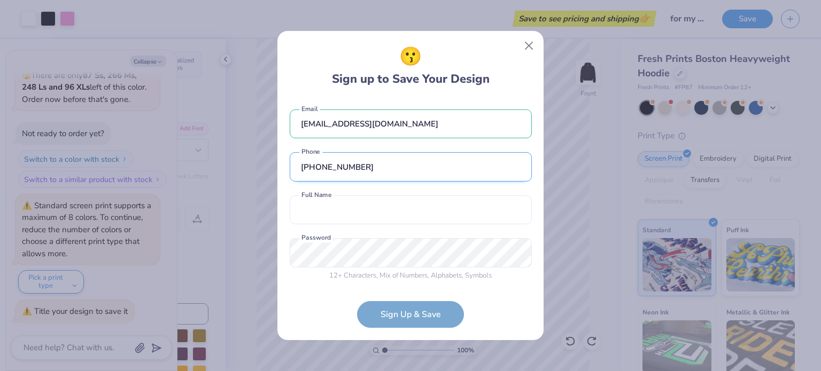
scroll to position [2, 0]
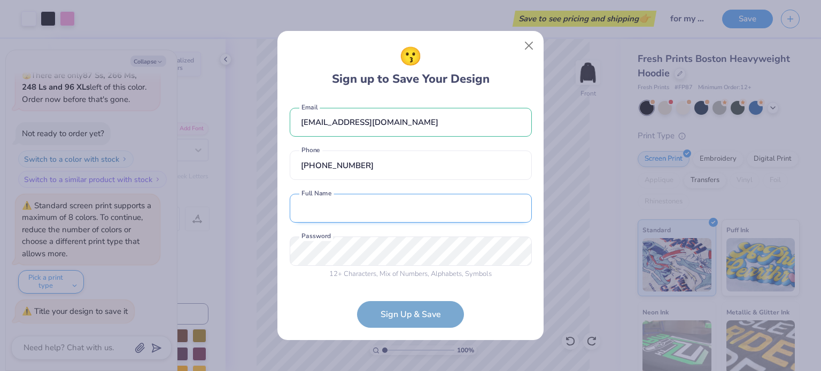
click at [365, 213] on input "text" at bounding box center [411, 208] width 242 height 29
type input "[DATE][PERSON_NAME]"
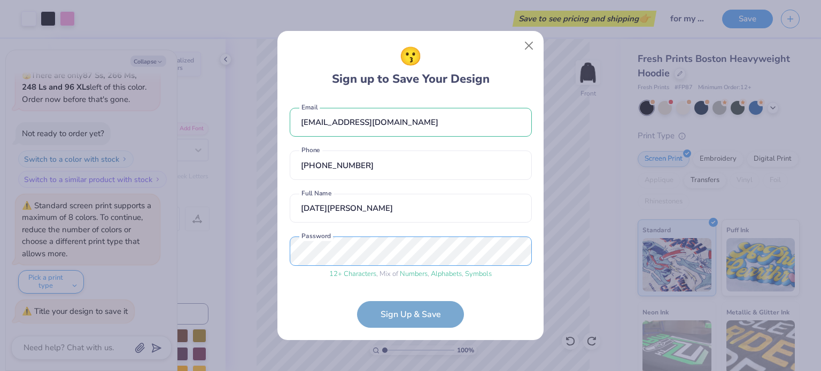
scroll to position [42, 0]
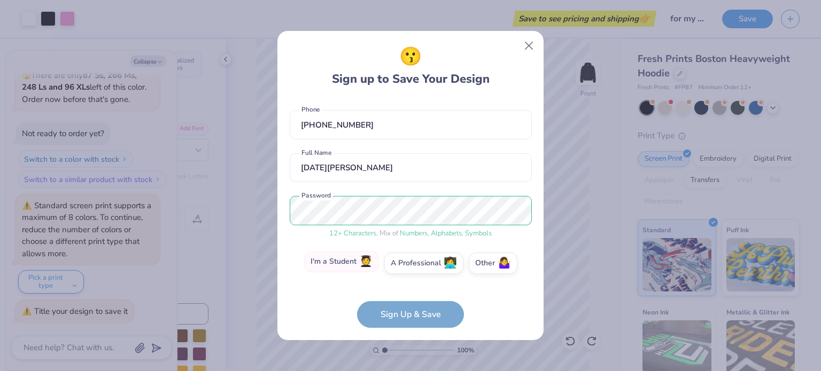
click at [359, 260] on span "🧑‍🎓" at bounding box center [365, 262] width 13 height 12
click at [407, 305] on input "I'm a Student 🧑‍🎓" at bounding box center [410, 308] width 7 height 7
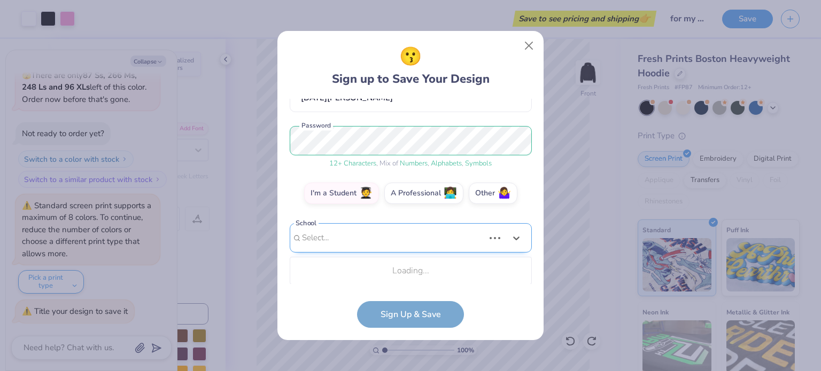
click at [359, 260] on div "Use Up and Down to choose options, press Enter to select the currently focused …" at bounding box center [411, 253] width 242 height 61
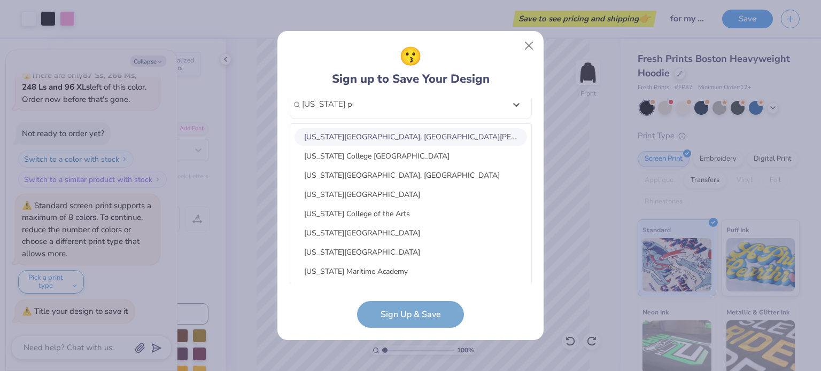
click at [389, 138] on div "[US_STATE][GEOGRAPHIC_DATA], [GEOGRAPHIC_DATA][PERSON_NAME]" at bounding box center [411, 137] width 233 height 18
type input "[US_STATE] poly"
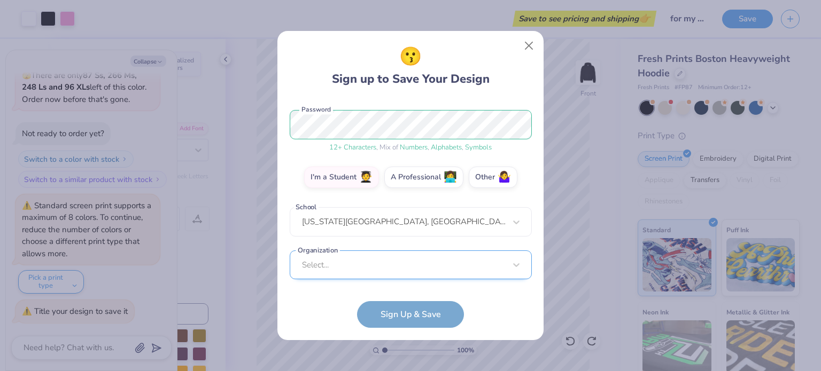
scroll to position [289, 0]
click at [389, 262] on div "Select..." at bounding box center [411, 264] width 242 height 29
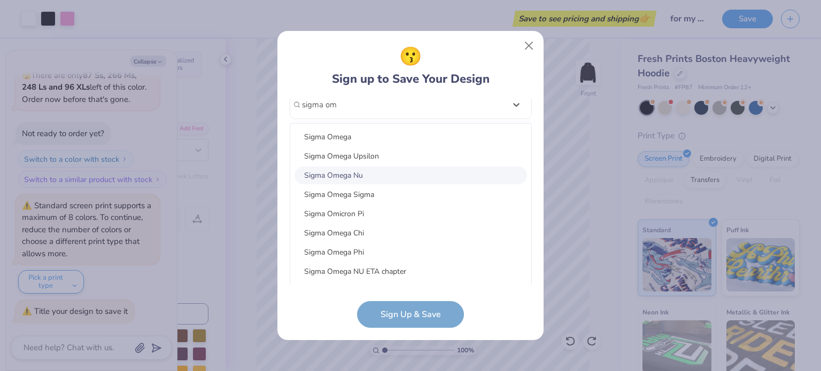
click at [369, 177] on div "Sigma Omega Nu" at bounding box center [411, 176] width 233 height 18
type input "sigma om"
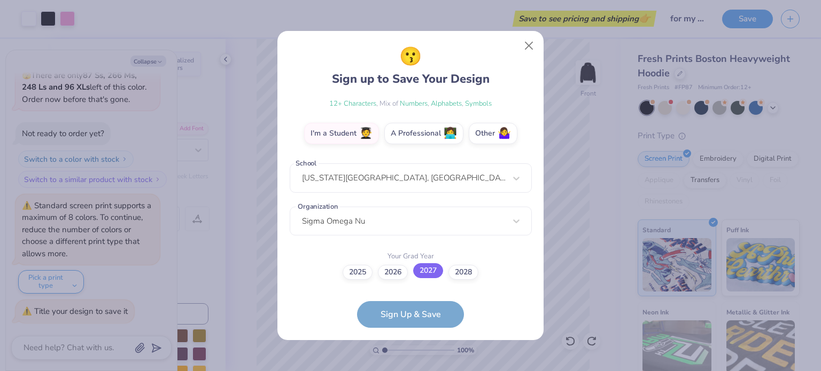
click at [426, 272] on label "2027" at bounding box center [428, 271] width 30 height 15
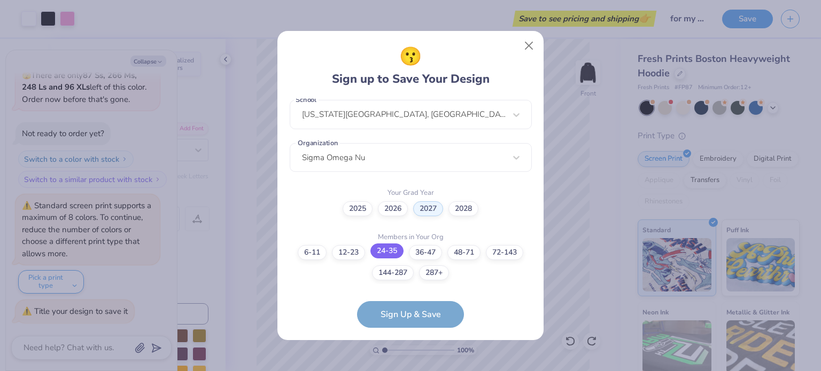
click at [396, 244] on label "24-35" at bounding box center [386, 251] width 33 height 15
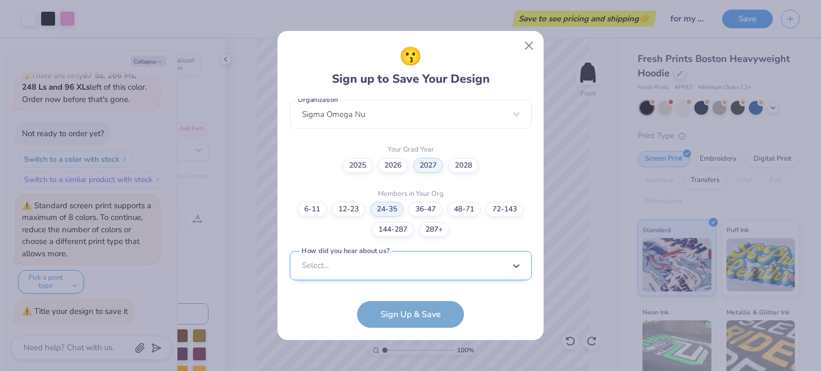
scroll to position [439, 0]
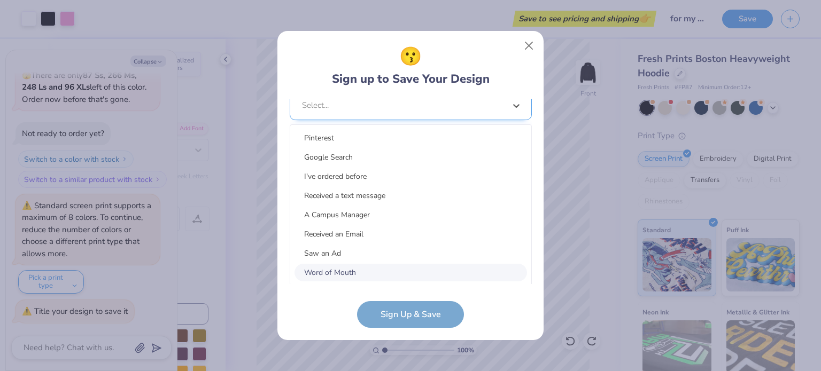
click at [374, 270] on div "option Word of Mouth focused, 8 of 15. 15 results available. Use Up and Down to…" at bounding box center [411, 188] width 242 height 195
click at [370, 270] on div "Word of Mouth" at bounding box center [411, 273] width 233 height 18
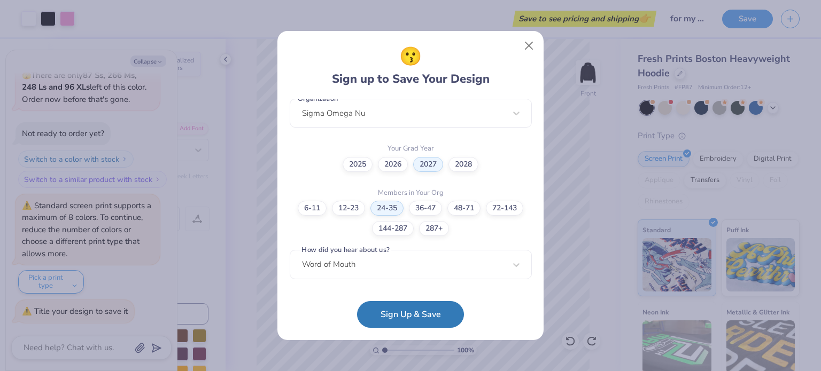
scroll to position [279, 0]
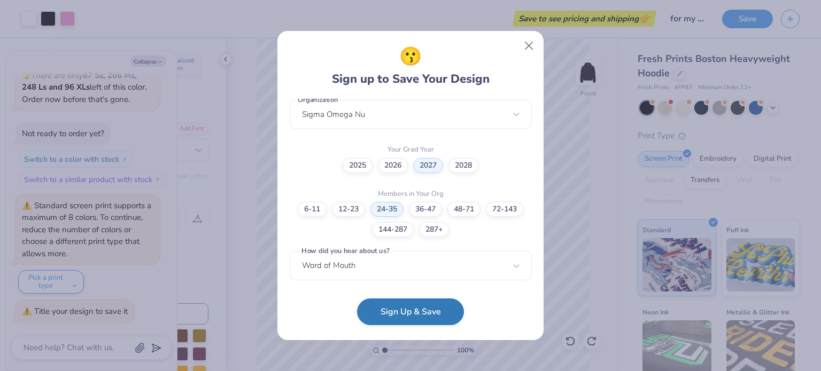
click at [385, 312] on button "Sign Up & Save" at bounding box center [410, 312] width 107 height 27
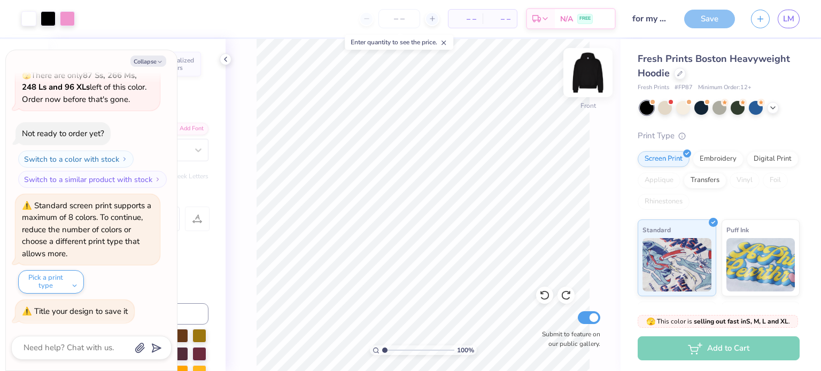
click at [589, 69] on img at bounding box center [588, 72] width 43 height 43
click at [153, 61] on button "Collapse" at bounding box center [148, 61] width 36 height 11
type textarea "x"
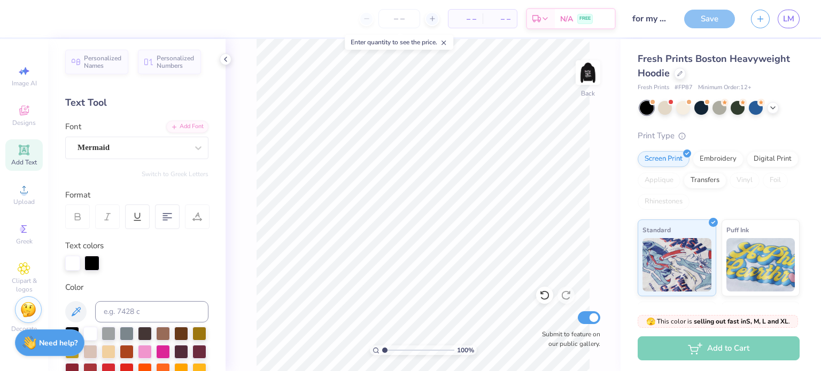
scroll to position [0, 0]
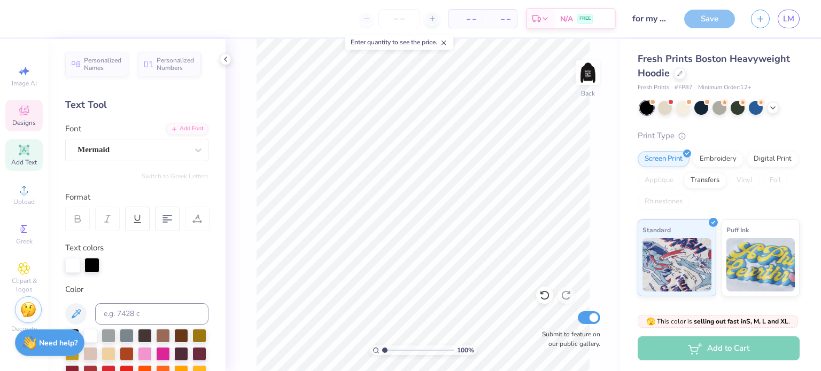
click at [9, 125] on div "Designs" at bounding box center [23, 116] width 37 height 32
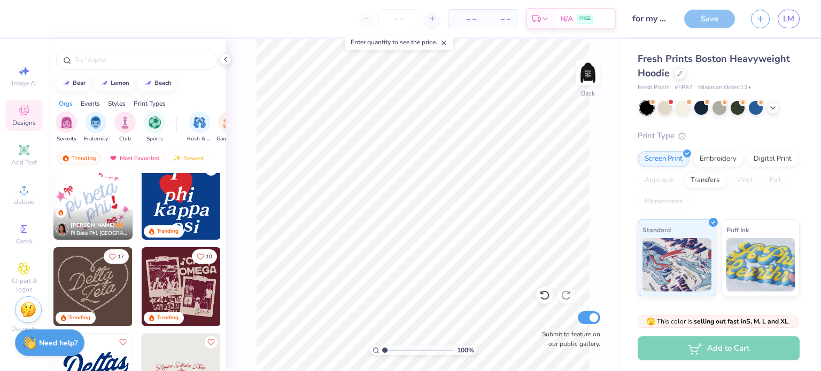
scroll to position [707, 0]
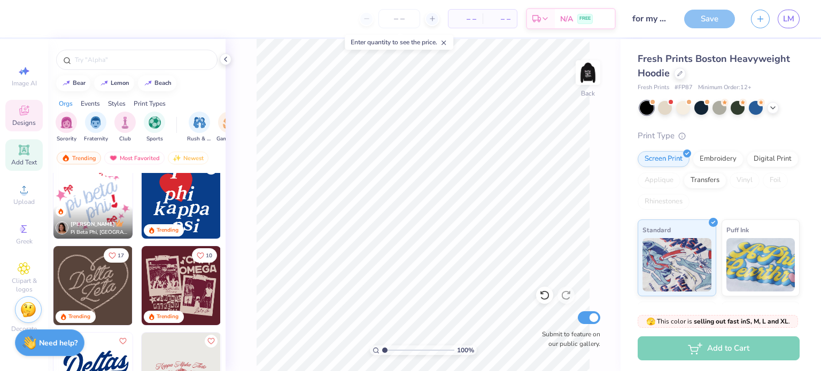
click at [25, 150] on icon at bounding box center [24, 150] width 8 height 8
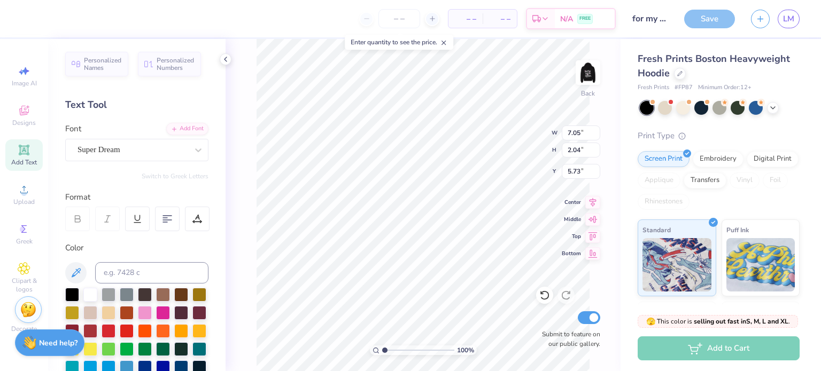
scroll to position [9, 3]
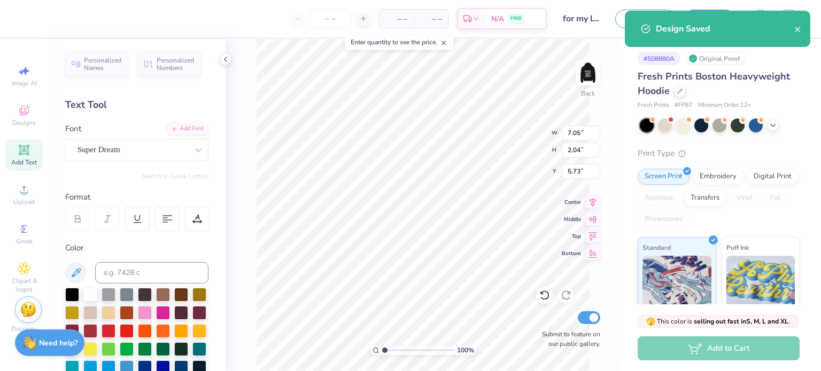
scroll to position [9, 4]
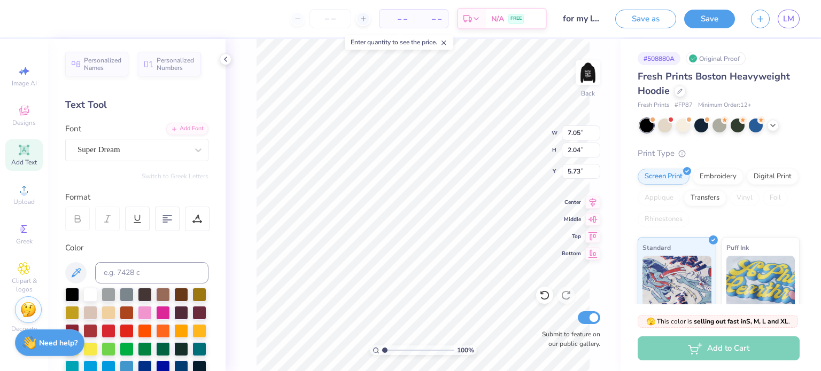
type textarea "Sigma Omega Nu"
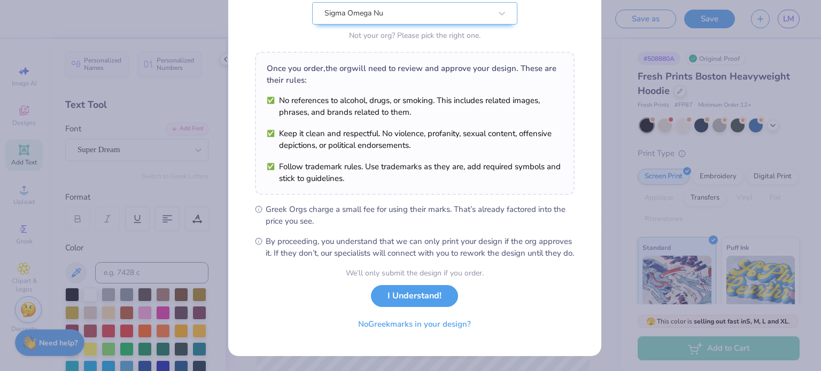
scroll to position [128, 0]
click at [406, 296] on button "I Understand!" at bounding box center [414, 294] width 87 height 22
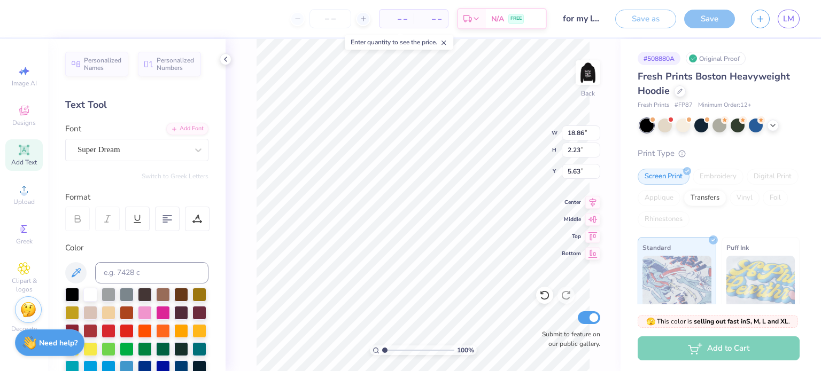
type input "18.86"
type input "2.23"
type input "5.63"
click at [597, 73] on img at bounding box center [588, 72] width 43 height 43
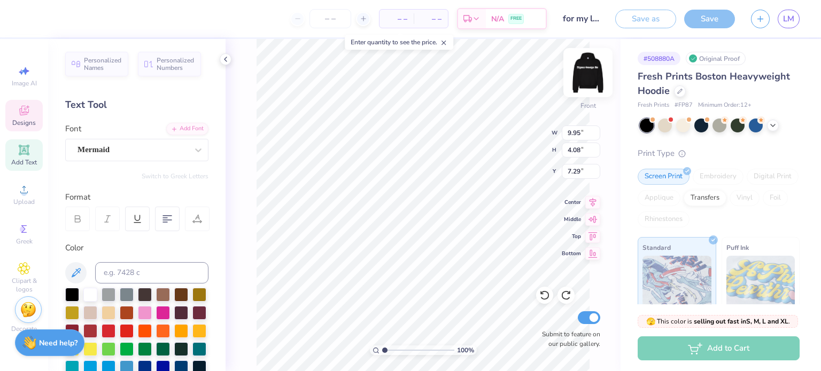
click at [583, 64] on img at bounding box center [588, 72] width 43 height 43
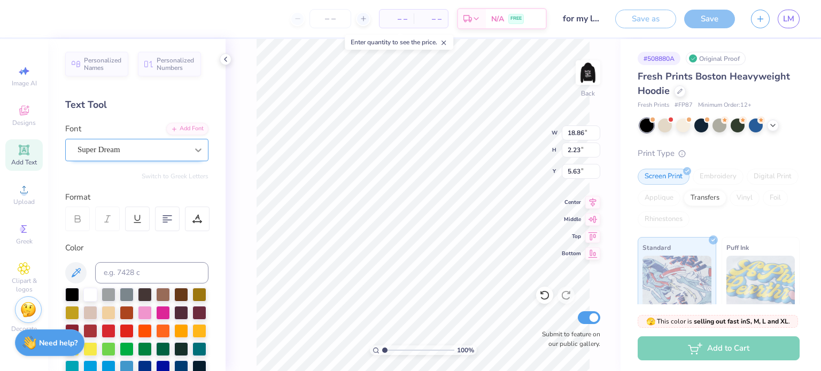
click at [189, 151] on div at bounding box center [198, 150] width 19 height 19
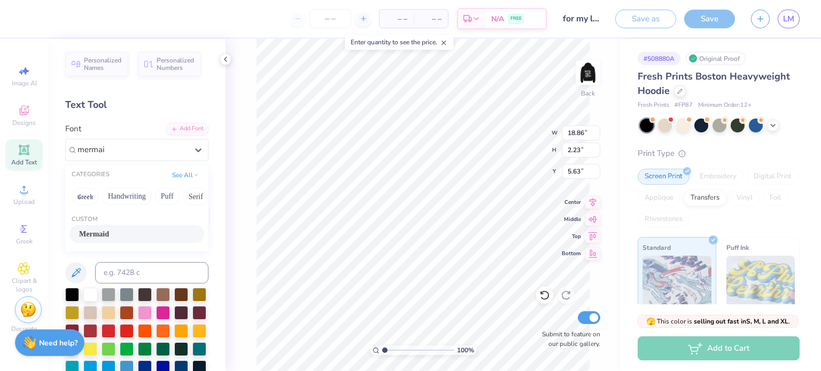
click at [160, 233] on div "Mermaid" at bounding box center [136, 234] width 115 height 11
type input "mermai"
type input "2.22"
click at [597, 154] on input "2.22" at bounding box center [581, 150] width 38 height 15
type input "18.44"
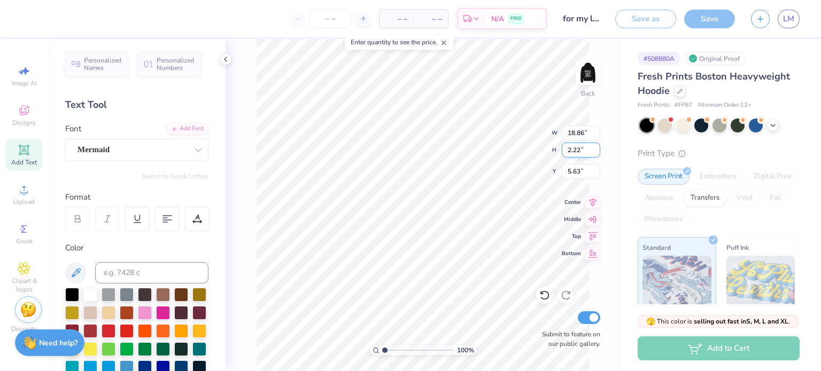
type input "2.21"
type input "5.59"
click at [597, 154] on input "2.21" at bounding box center [581, 150] width 38 height 15
click at [597, 154] on input "2.2" at bounding box center [581, 150] width 38 height 15
click at [597, 154] on input "2.19" at bounding box center [581, 150] width 38 height 15
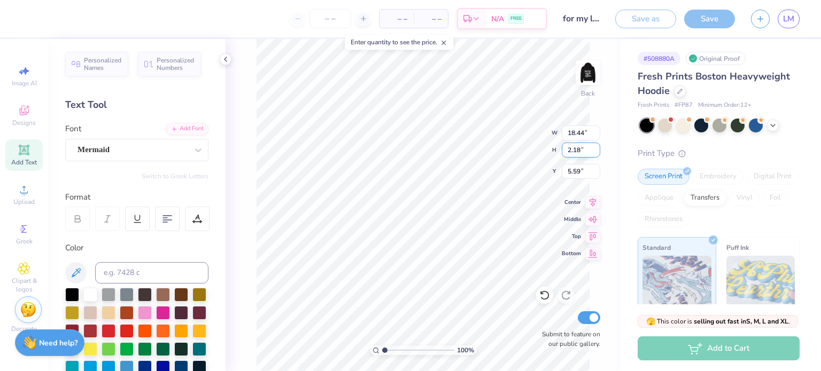
click at [597, 154] on input "2.18" at bounding box center [581, 150] width 38 height 15
click at [597, 154] on input "2.17" at bounding box center [581, 150] width 38 height 15
click at [597, 154] on input "2.16" at bounding box center [581, 150] width 38 height 15
click at [597, 154] on input "2.15" at bounding box center [581, 150] width 38 height 15
type input "1.9"
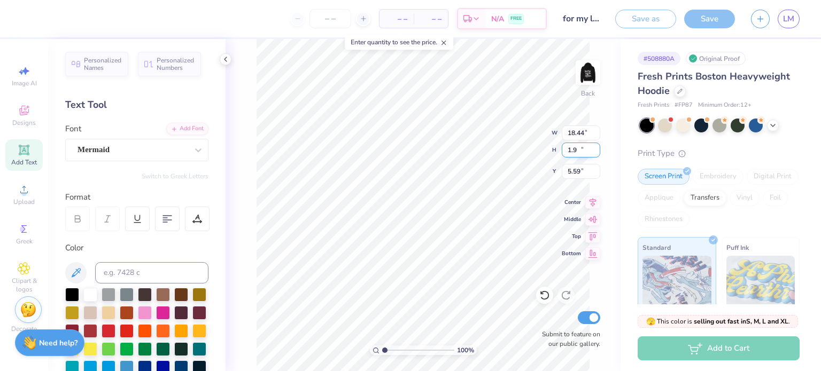
click at [597, 154] on input "1.9" at bounding box center [581, 150] width 38 height 15
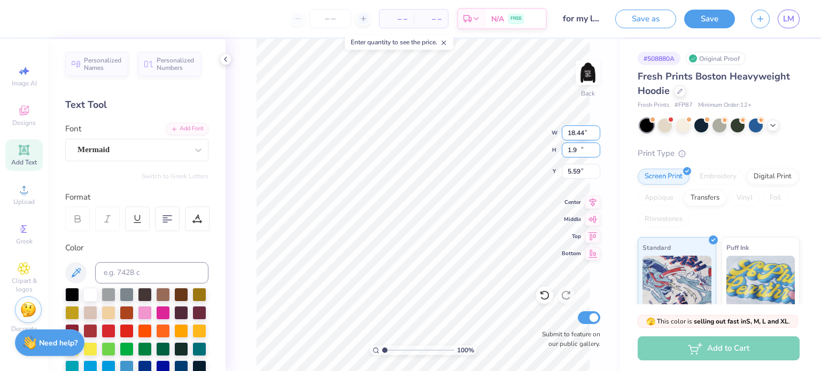
type input "15.00"
type input "1.89"
type input "5.81"
type input "10.12"
type input "1.27"
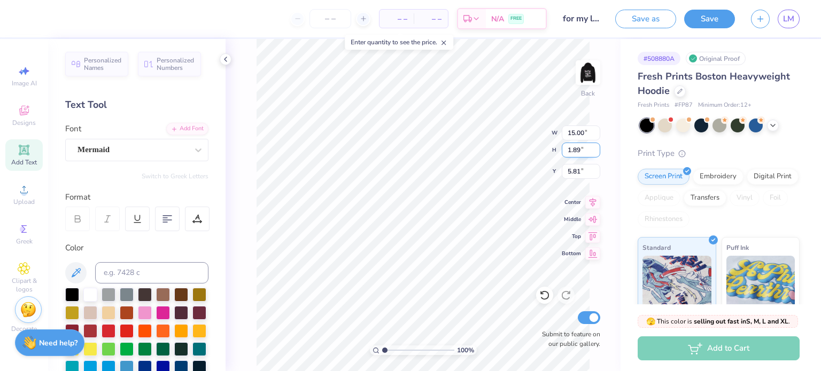
type input "6.42"
type textarea "Sigma Omega Nu"
type input "2.76"
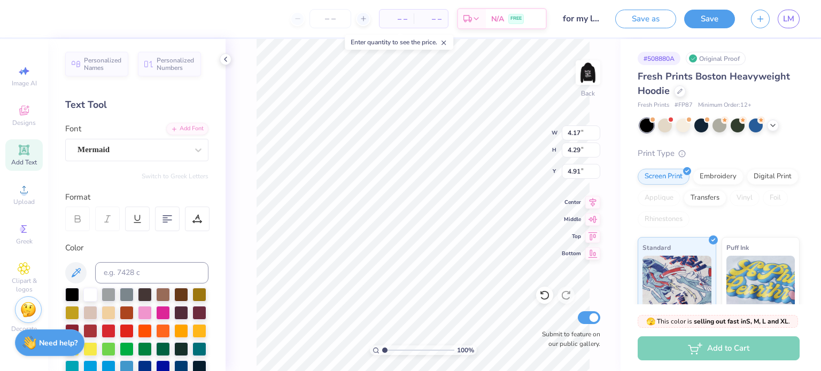
type input "2.84"
type input "3.00"
click at [599, 67] on img at bounding box center [588, 72] width 43 height 43
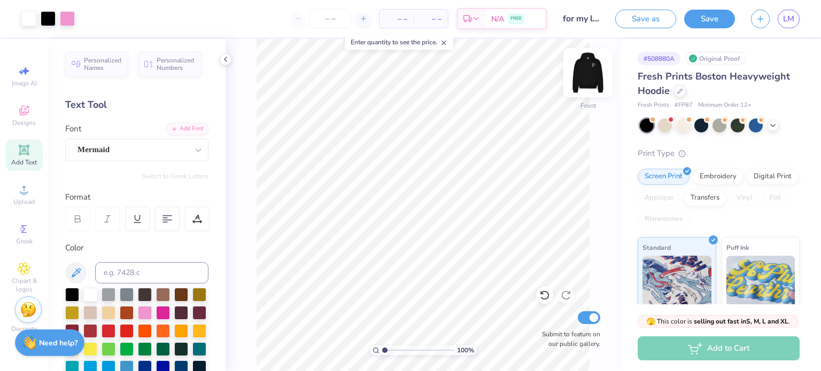
click at [590, 82] on img at bounding box center [588, 72] width 43 height 43
click at [590, 82] on img at bounding box center [587, 72] width 21 height 21
click at [704, 350] on div "Add to Cart" at bounding box center [719, 349] width 162 height 24
click at [708, 350] on div "Add to Cart" at bounding box center [719, 349] width 162 height 24
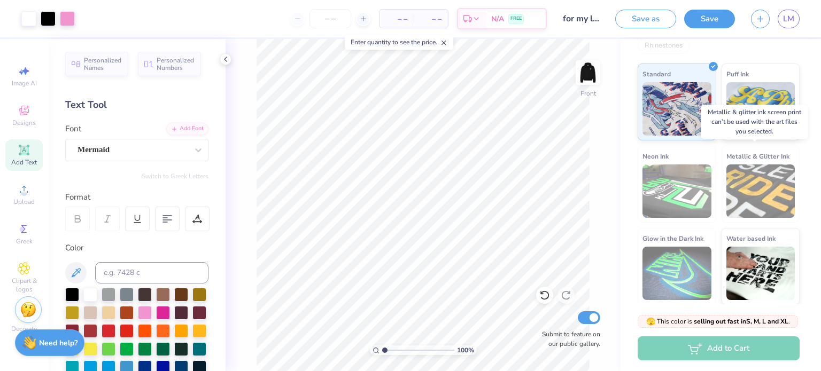
scroll to position [0, 0]
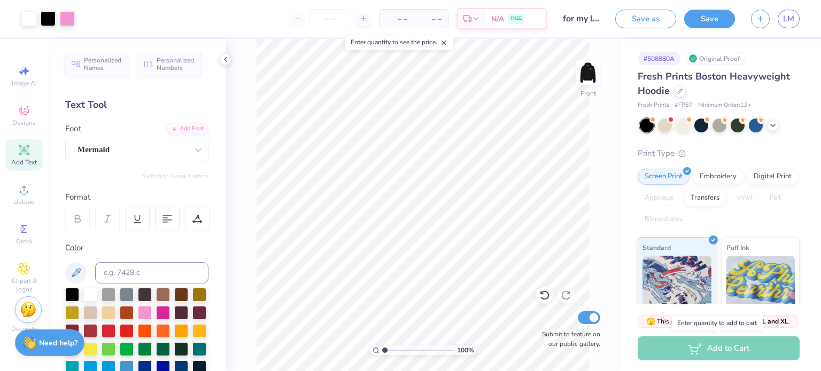
click at [695, 352] on div "Add to Cart" at bounding box center [719, 349] width 162 height 24
click at [338, 21] on input "number" at bounding box center [330, 18] width 42 height 19
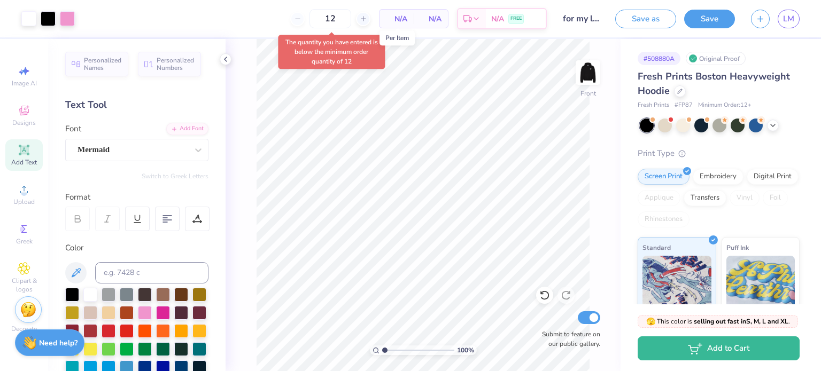
click at [400, 15] on span "N/A" at bounding box center [396, 18] width 21 height 11
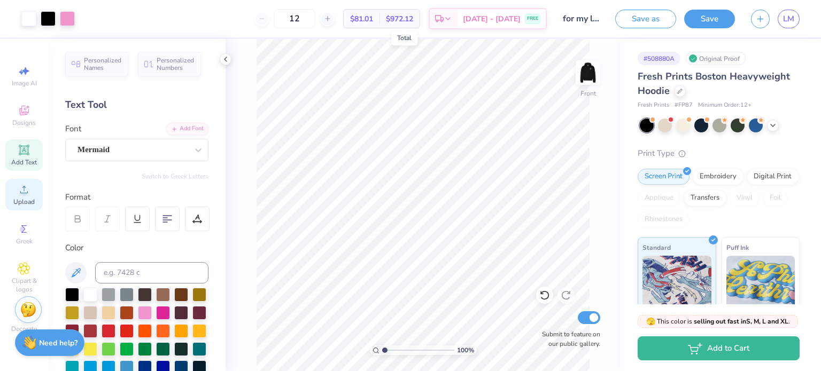
click at [19, 179] on div "Upload" at bounding box center [23, 195] width 37 height 32
click at [709, 21] on button "Save" at bounding box center [709, 17] width 51 height 19
